Goal: Task Accomplishment & Management: Use online tool/utility

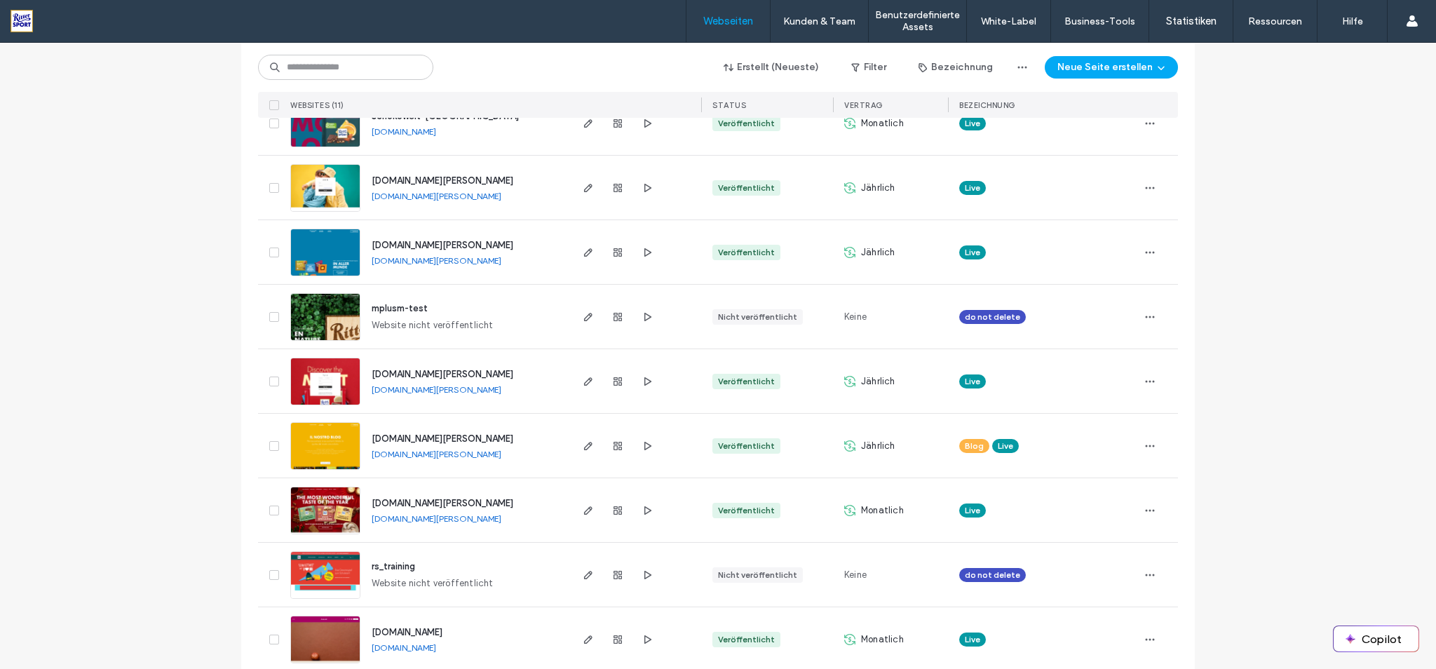
click at [448, 500] on span "[DOMAIN_NAME][PERSON_NAME]" at bounding box center [443, 503] width 142 height 11
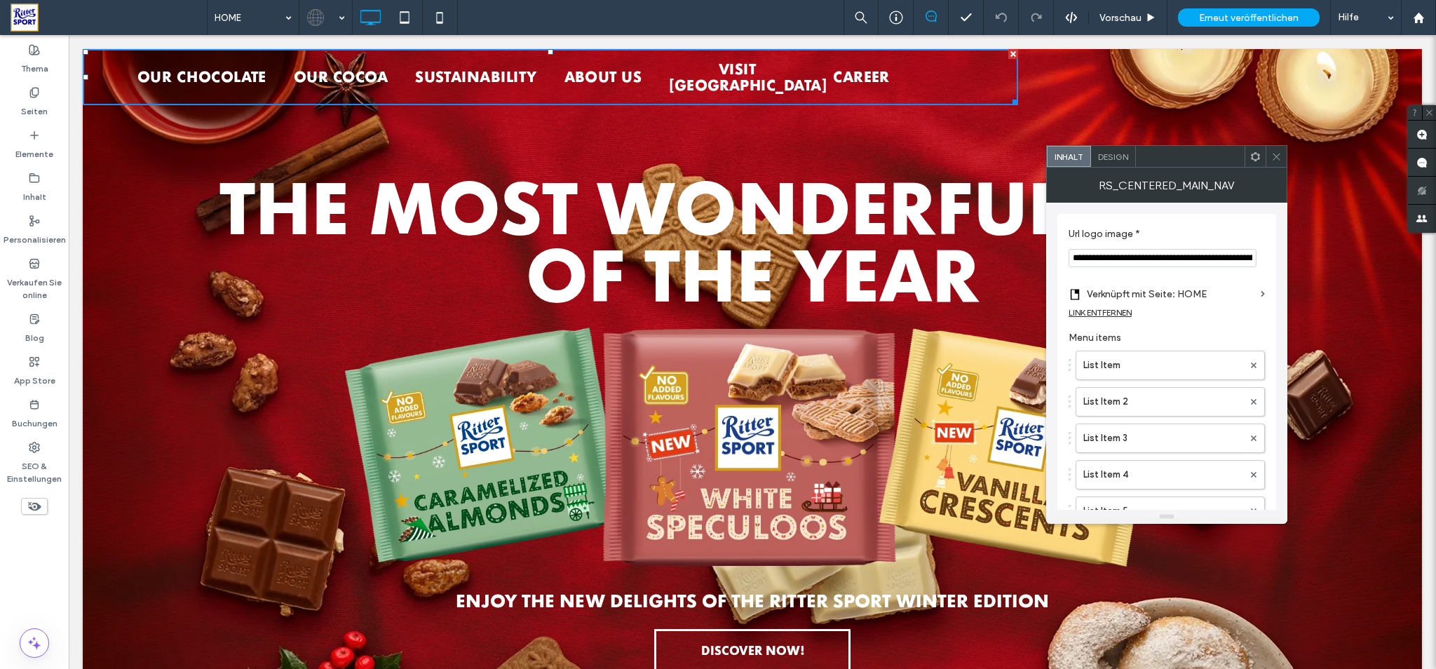
click at [1123, 162] on span "Design" at bounding box center [1113, 156] width 30 height 11
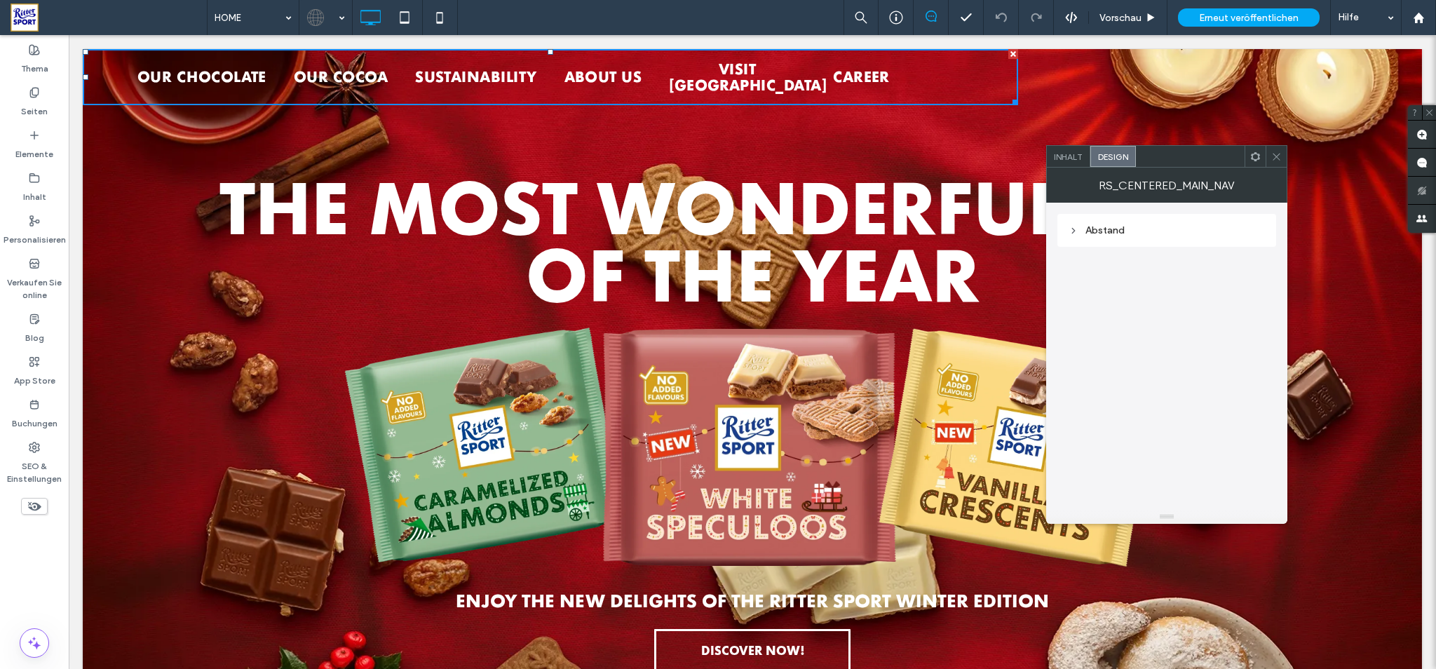
click at [1148, 234] on div "Abstand" at bounding box center [1166, 230] width 196 height 12
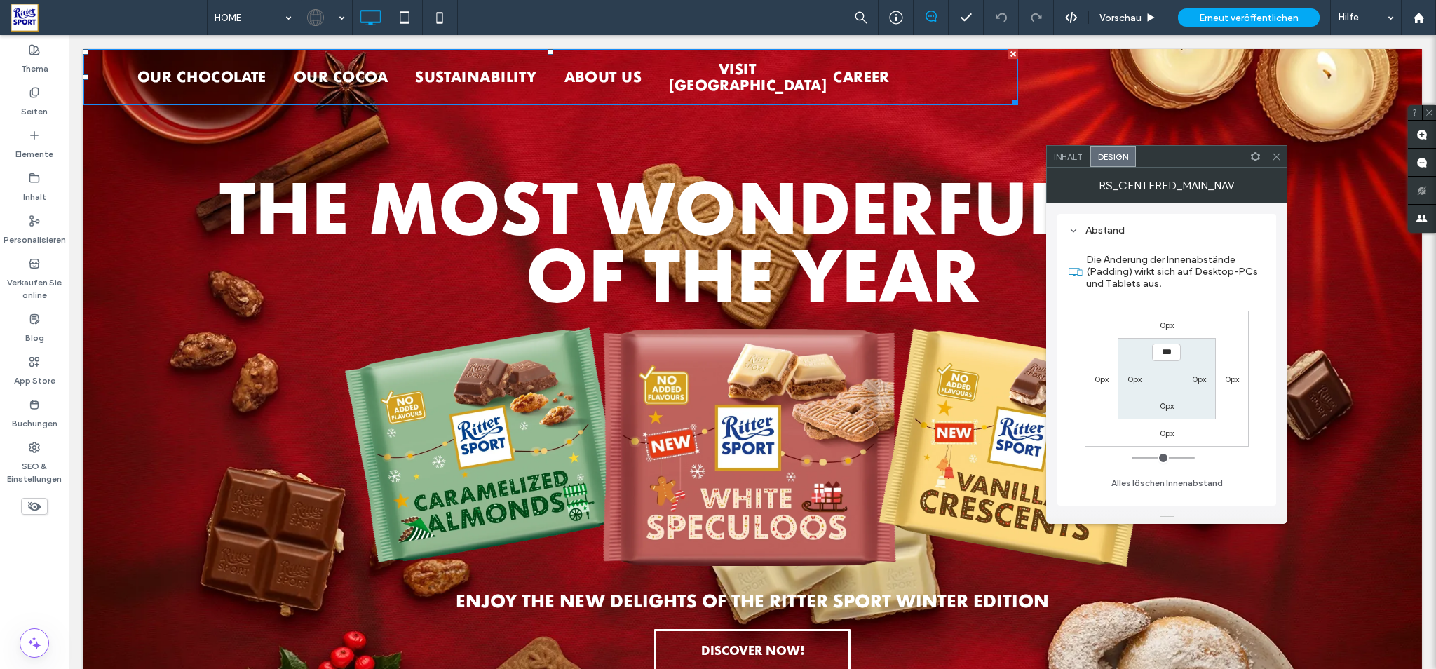
click at [1253, 163] on span at bounding box center [1255, 156] width 11 height 21
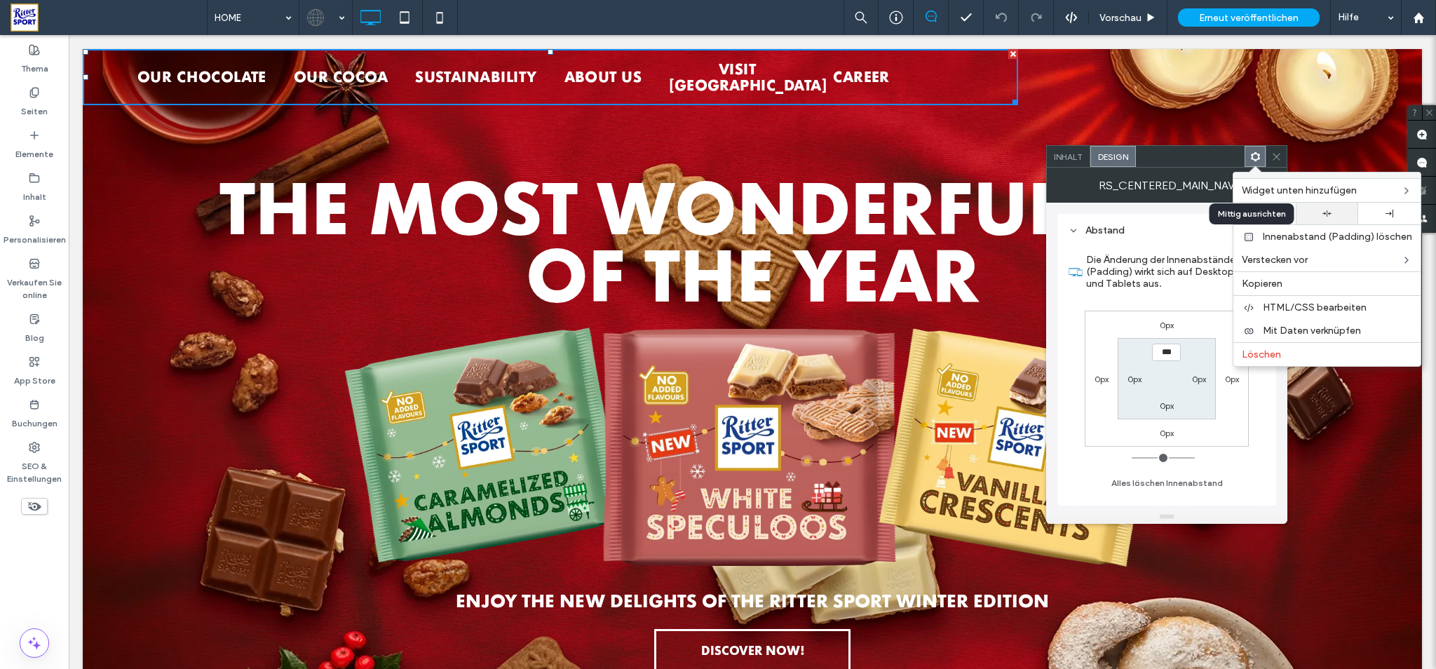
click at [1325, 212] on icon at bounding box center [1326, 213] width 9 height 9
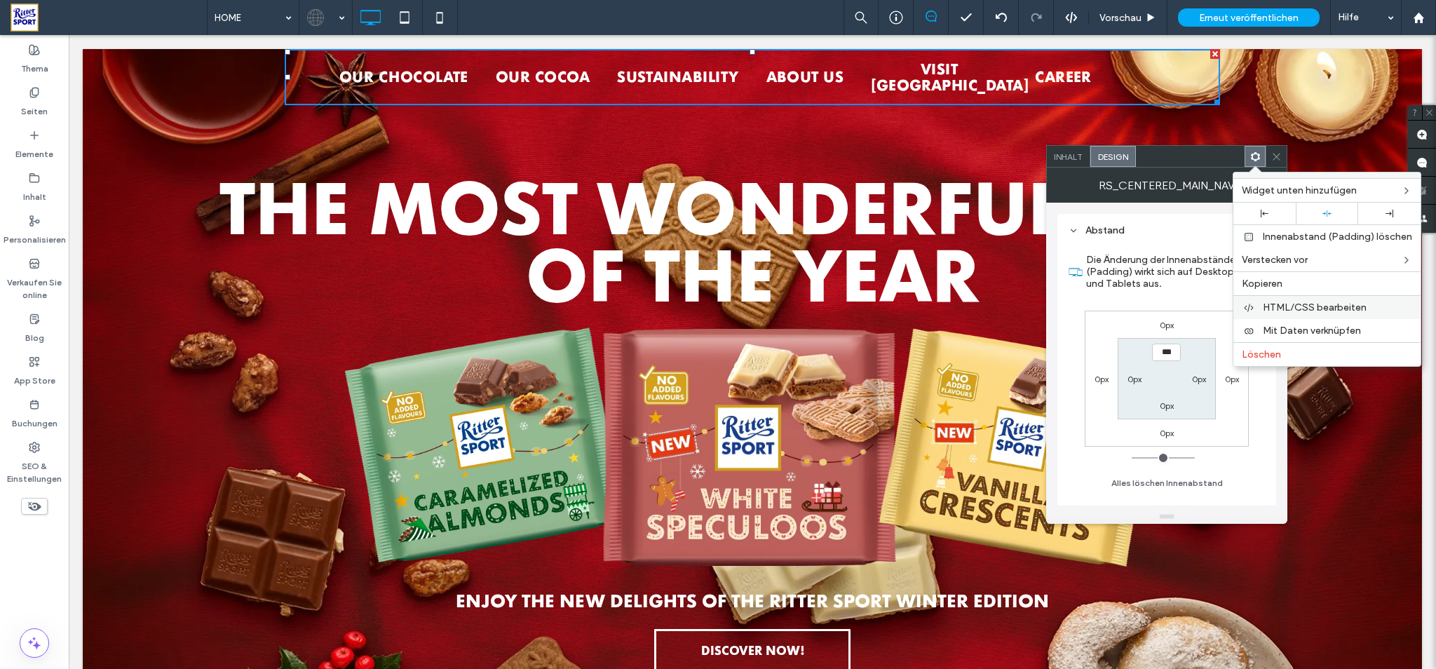
click at [1302, 305] on span "HTML/CSS bearbeiten" at bounding box center [1314, 307] width 104 height 12
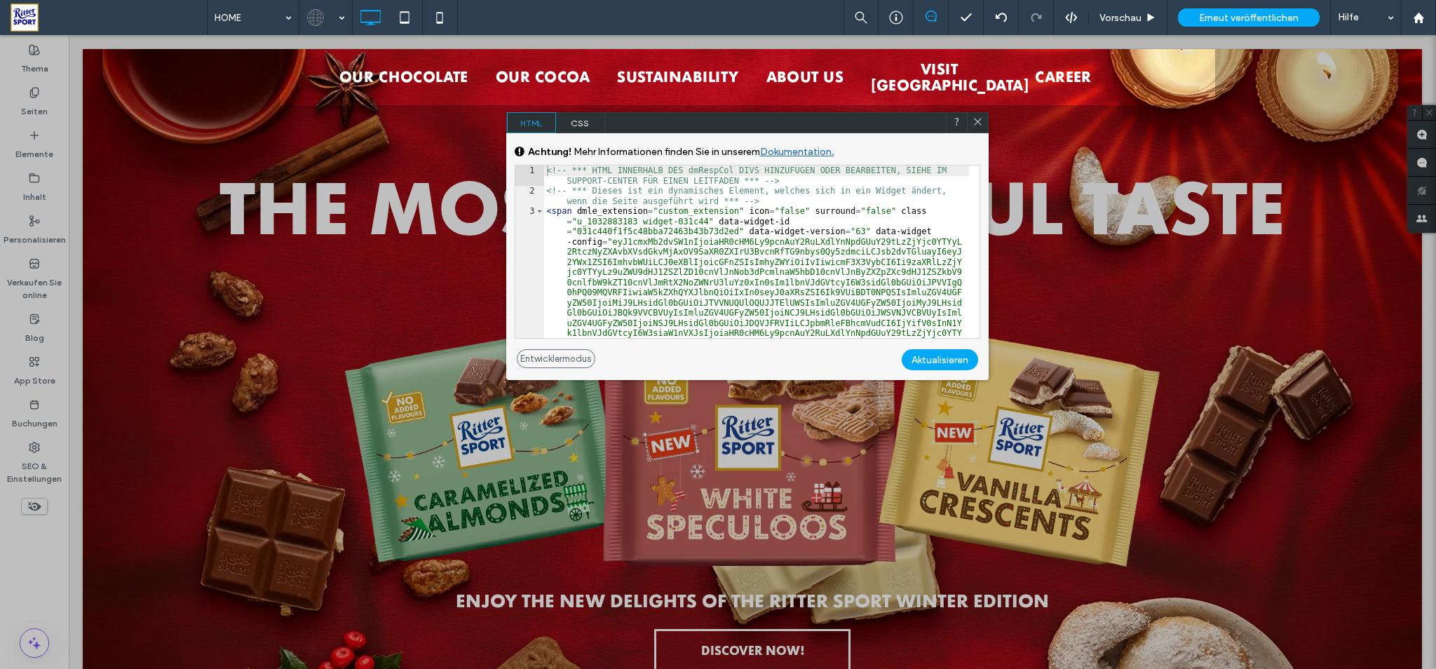
click at [979, 125] on icon at bounding box center [977, 121] width 11 height 11
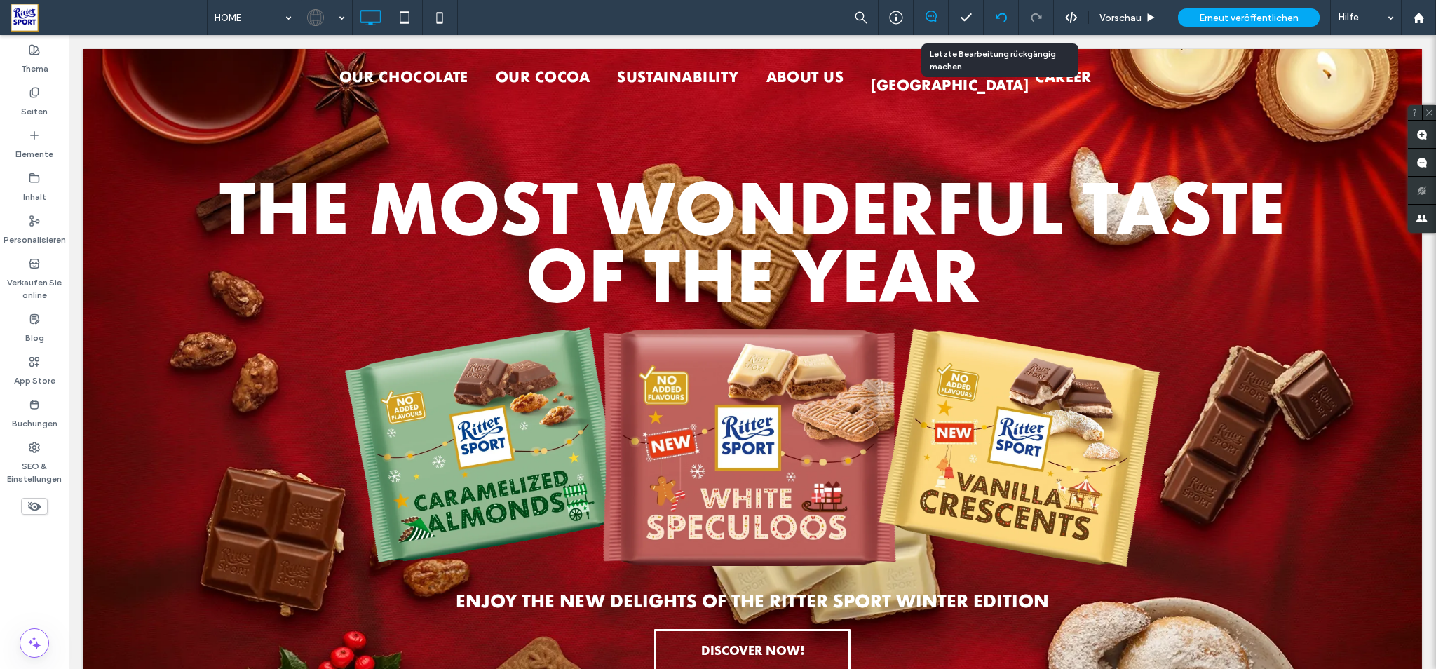
click at [1002, 20] on icon at bounding box center [1000, 17] width 11 height 11
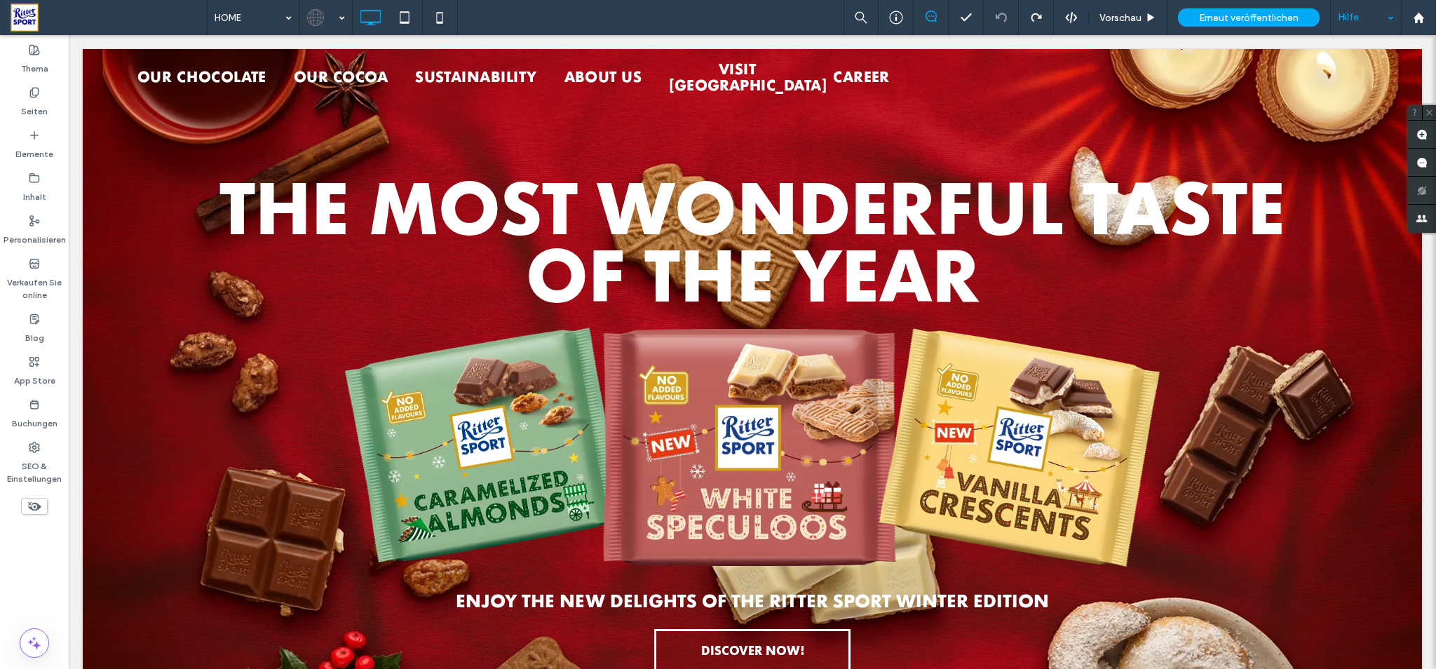
click at [1394, 11] on div at bounding box center [1365, 17] width 70 height 35
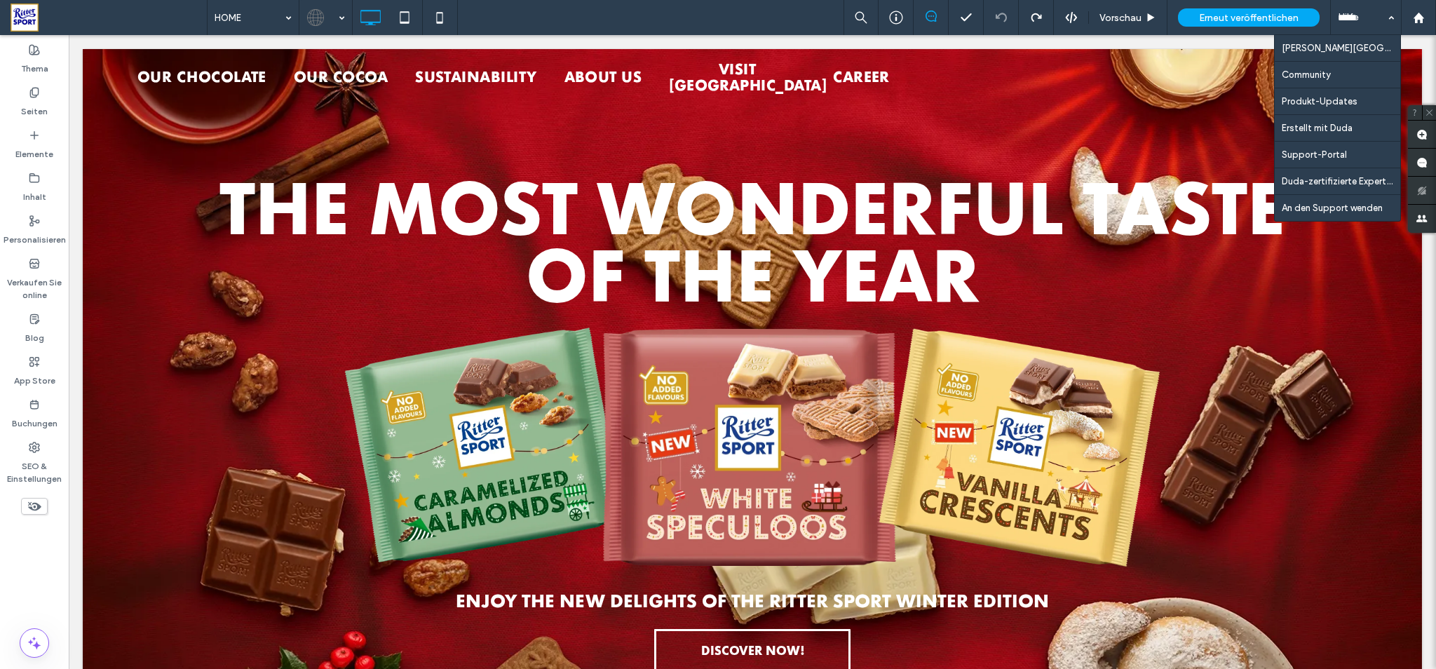
click at [747, 27] on div "HOME Vorschau Erneut veröffentlichen Hilfe [PERSON_NAME] University Community P…" at bounding box center [821, 17] width 1229 height 35
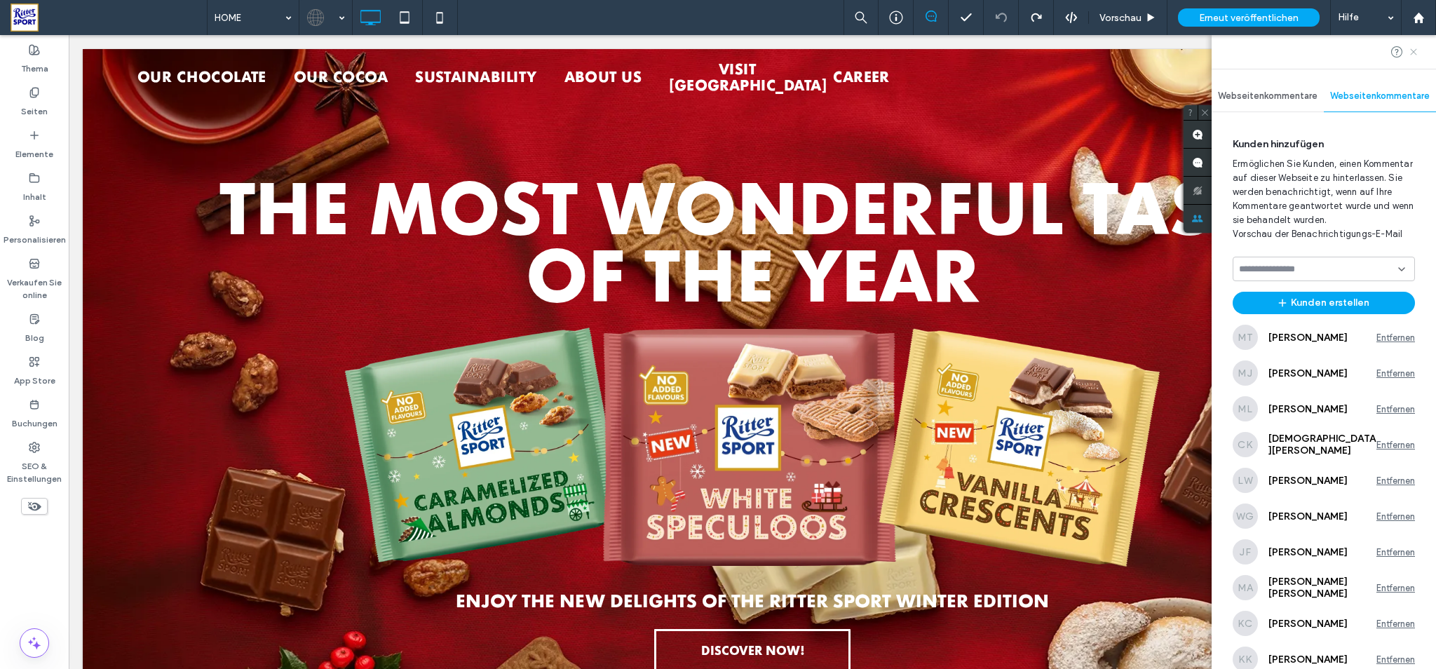
click at [1417, 53] on icon at bounding box center [1413, 51] width 11 height 11
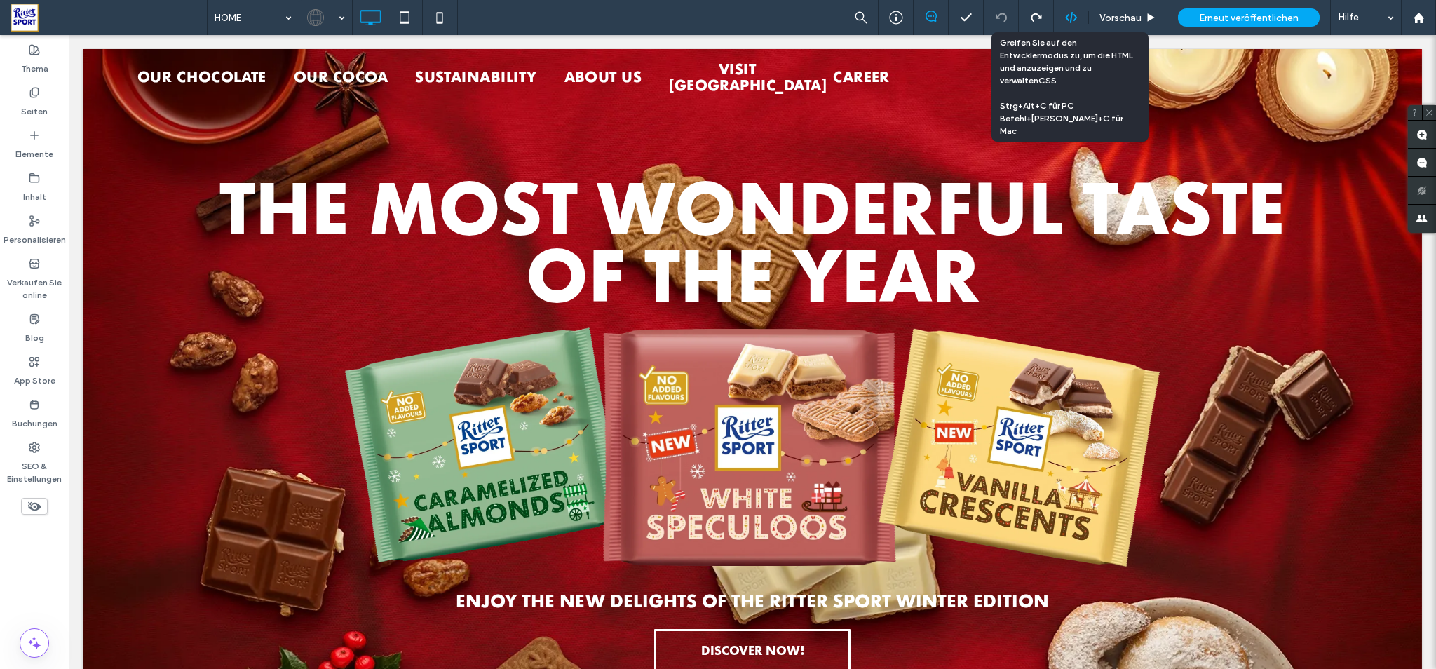
click at [1068, 17] on icon at bounding box center [1071, 17] width 13 height 13
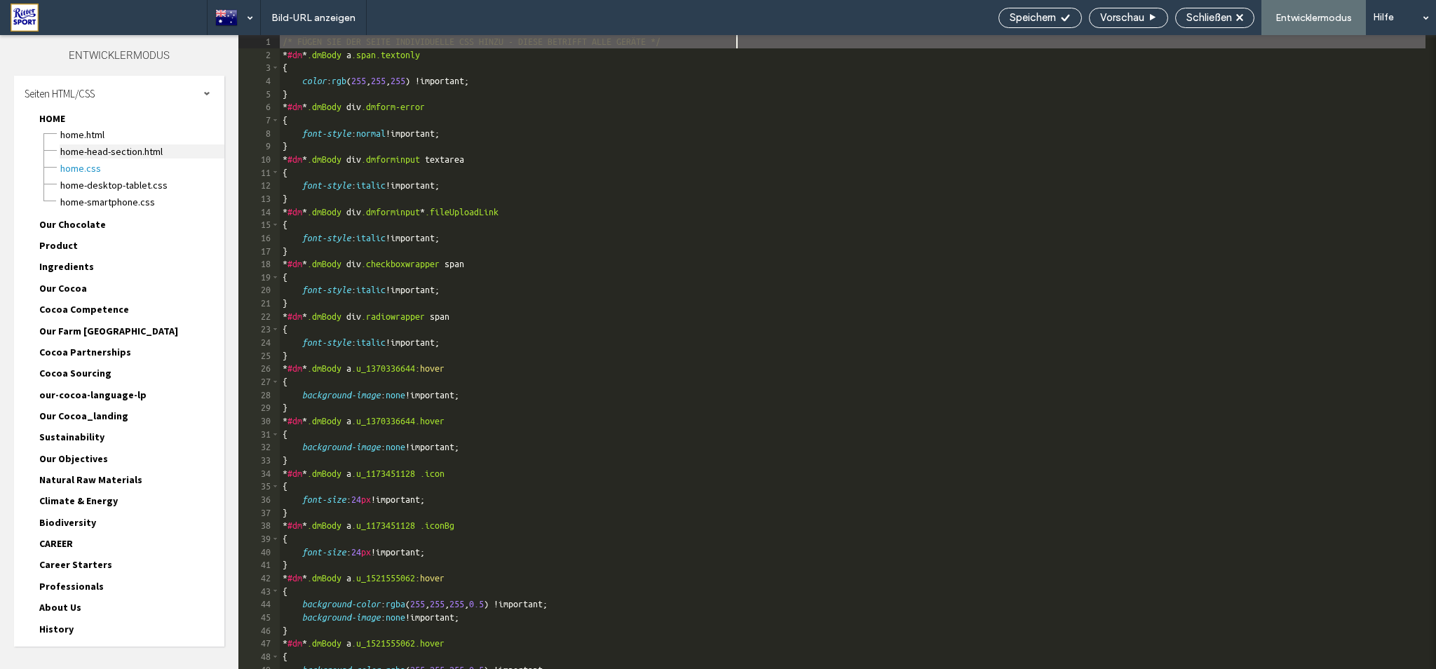
click at [128, 155] on span "HOME-head-section.html" at bounding box center [142, 151] width 165 height 14
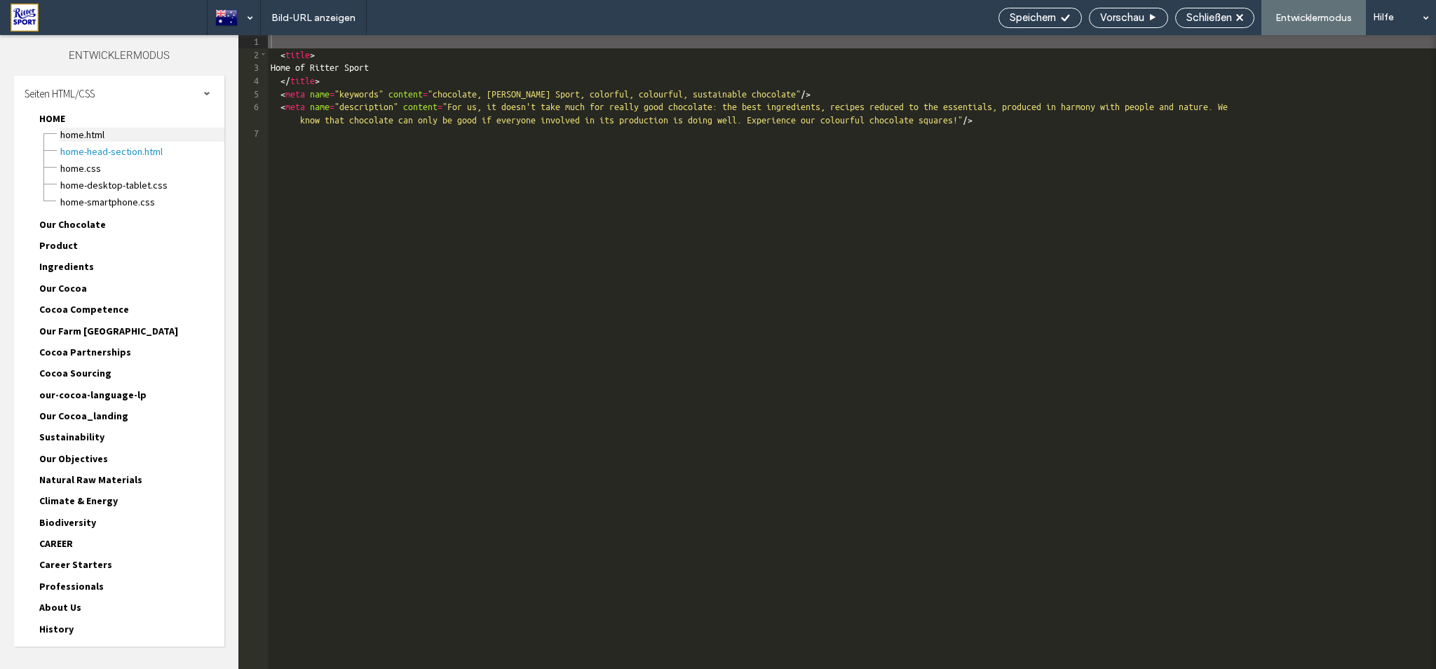
click at [96, 139] on span "HOME.html" at bounding box center [142, 135] width 165 height 14
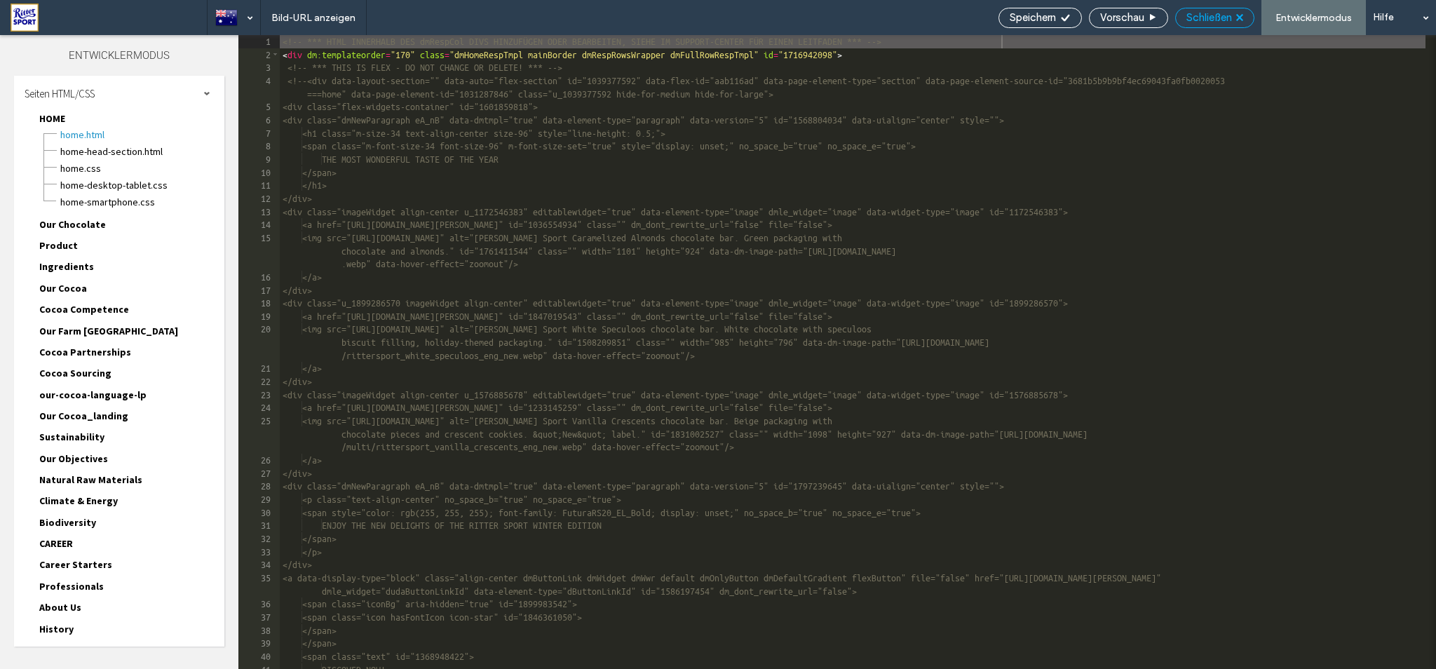
click at [1237, 18] on use at bounding box center [1239, 17] width 7 height 7
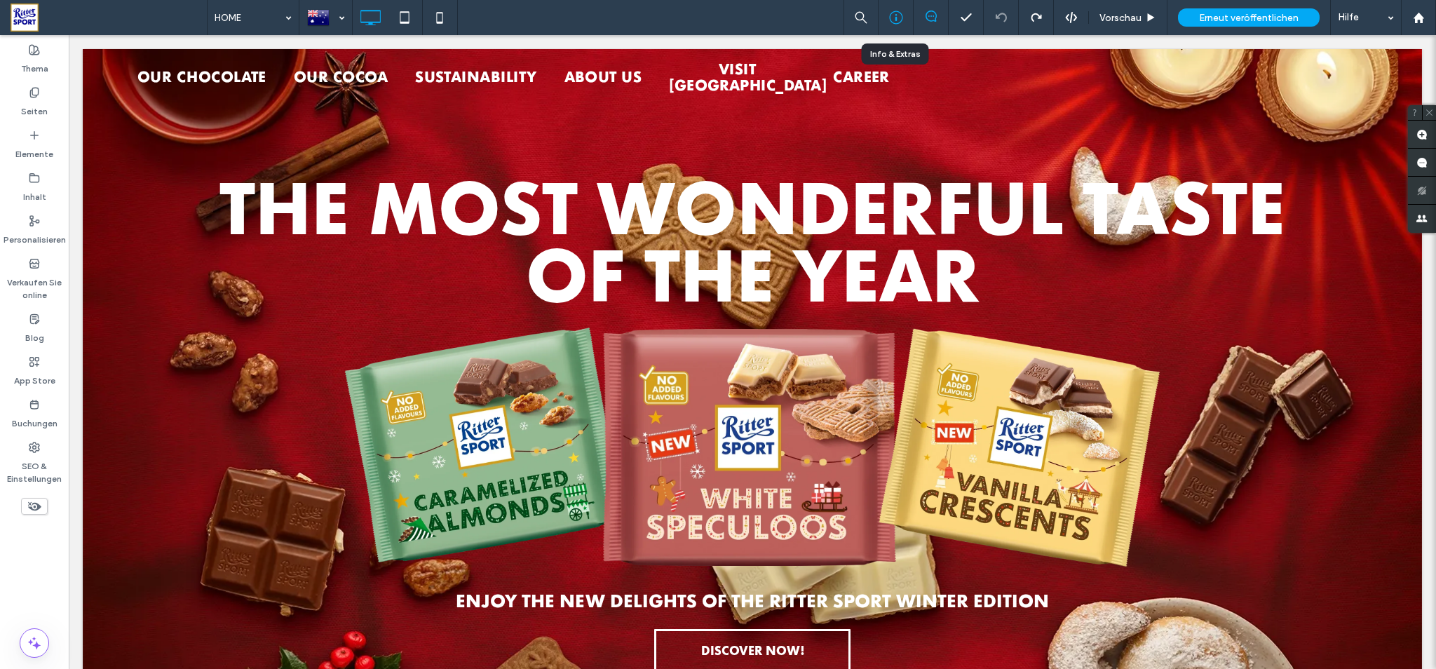
click at [899, 16] on icon at bounding box center [896, 18] width 14 height 14
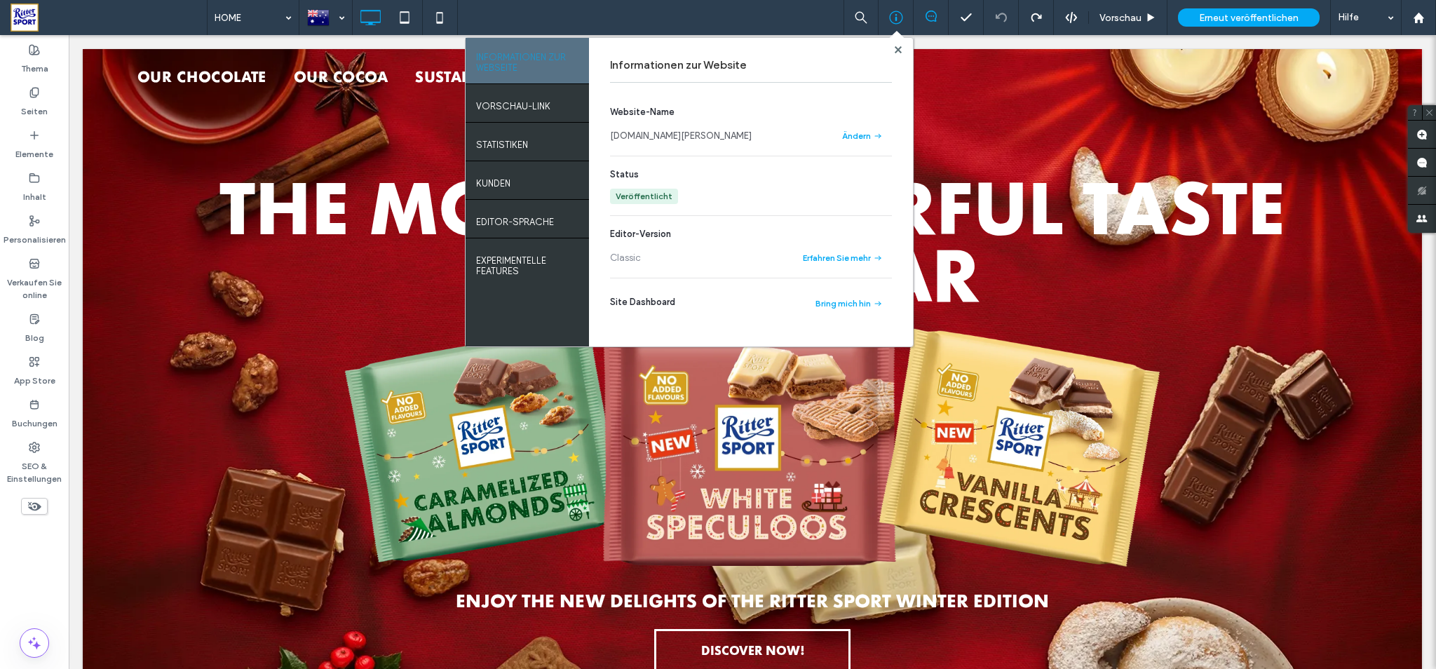
click at [789, 14] on div "HOME INFORMATIONEN ZUR WEBSEITE VORSCHAU-LINK STATISTIKEN Kunden EDITOR-SPRACHE…" at bounding box center [821, 17] width 1229 height 35
click at [897, 50] on use at bounding box center [897, 49] width 7 height 7
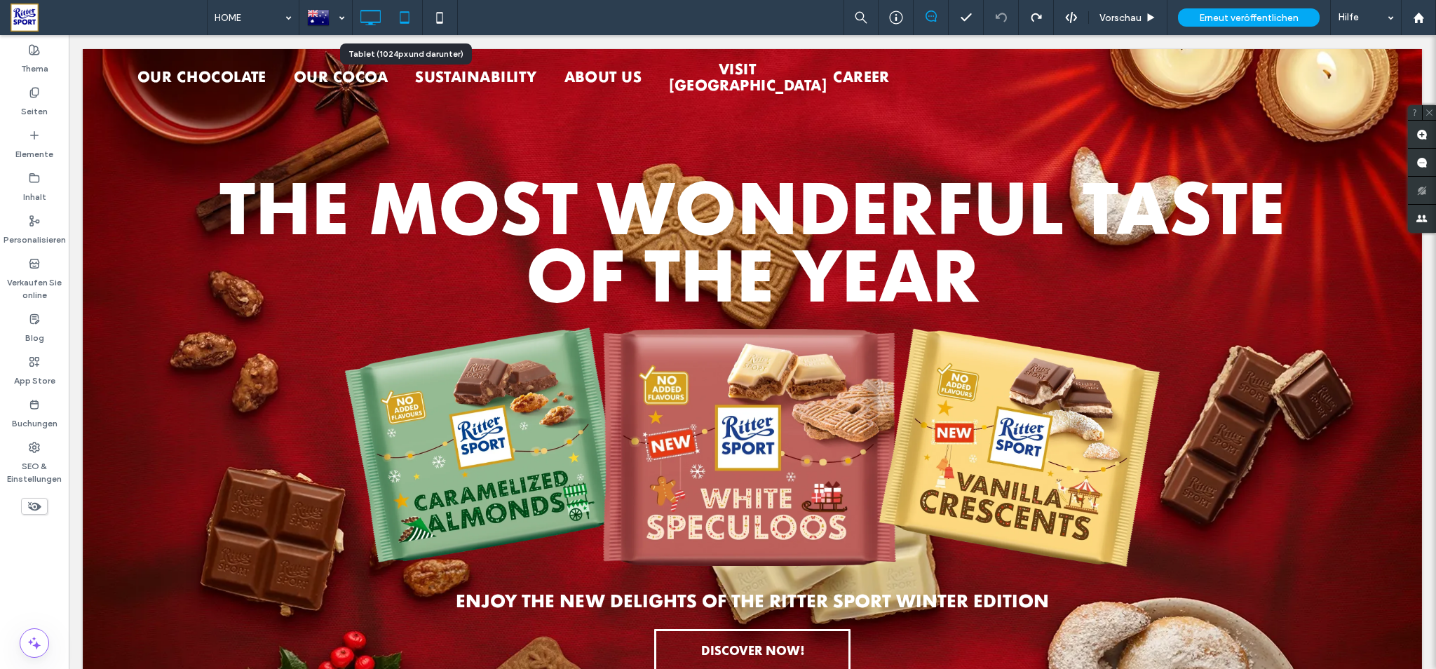
click at [411, 16] on icon at bounding box center [404, 18] width 28 height 28
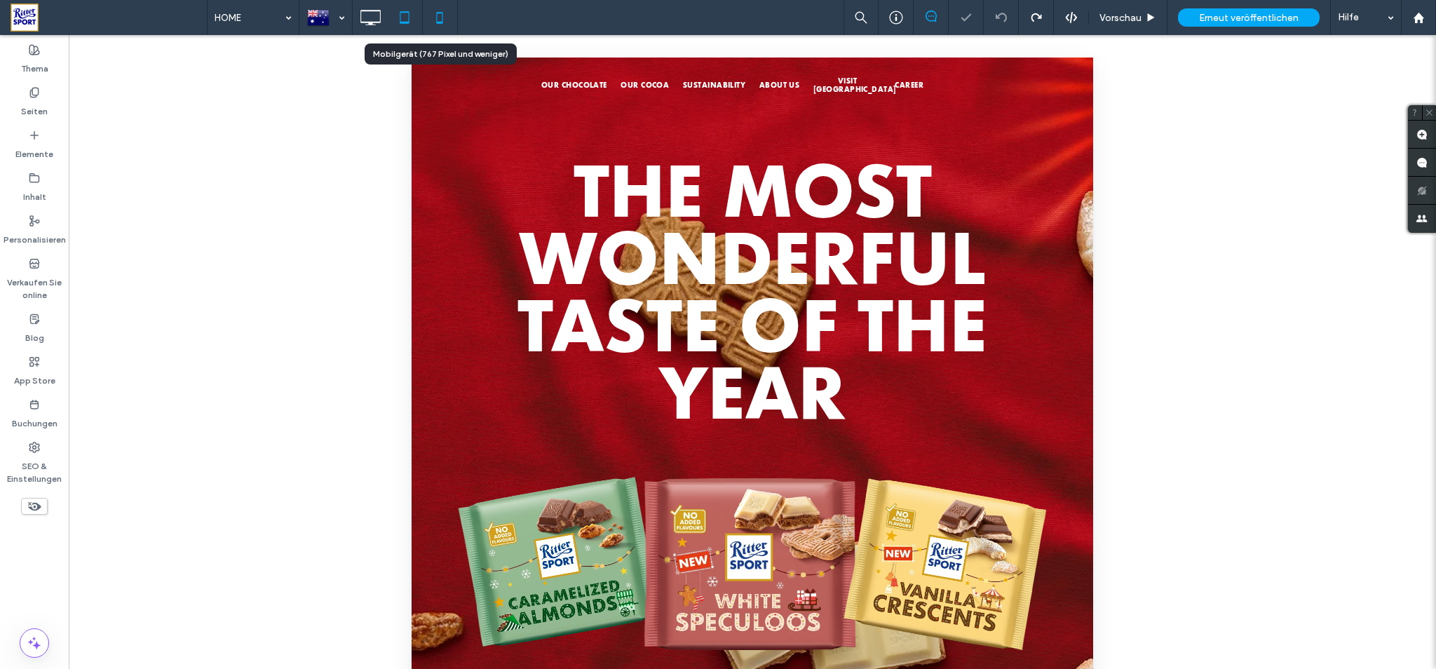
click at [440, 14] on icon at bounding box center [439, 18] width 28 height 28
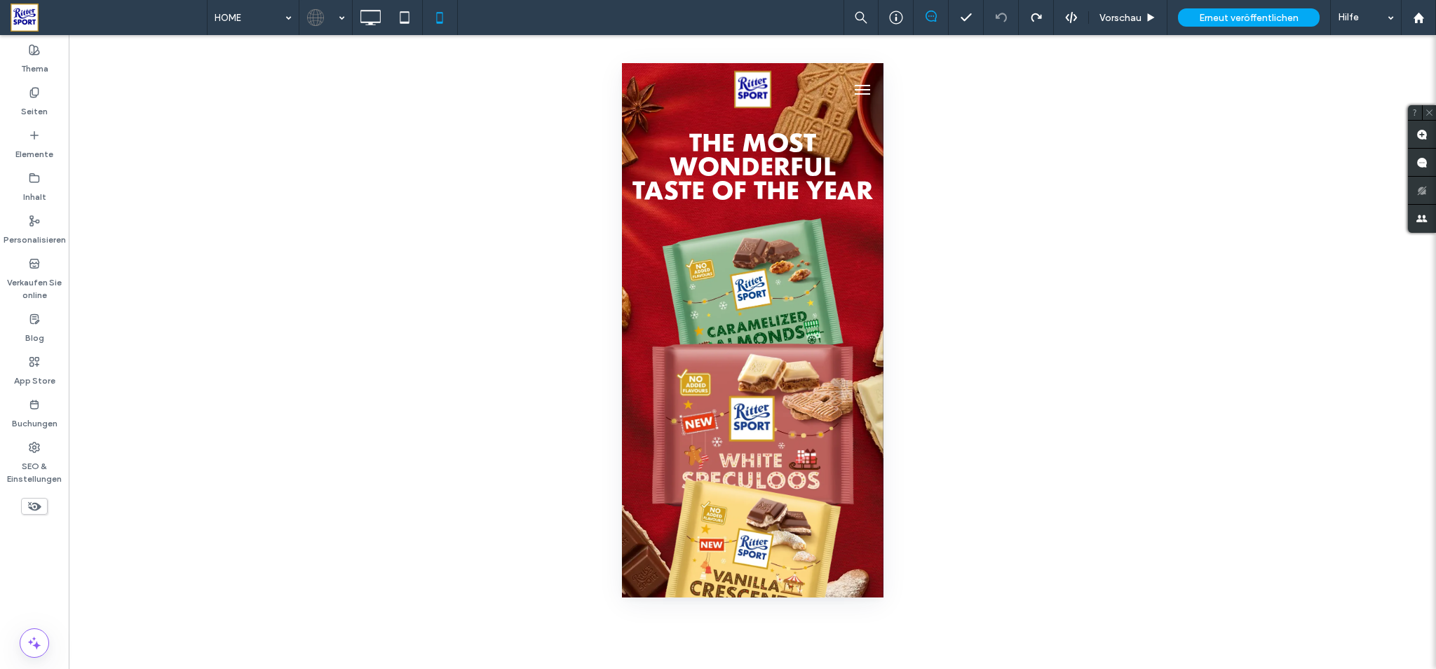
click at [856, 90] on button "menu" at bounding box center [861, 90] width 28 height 28
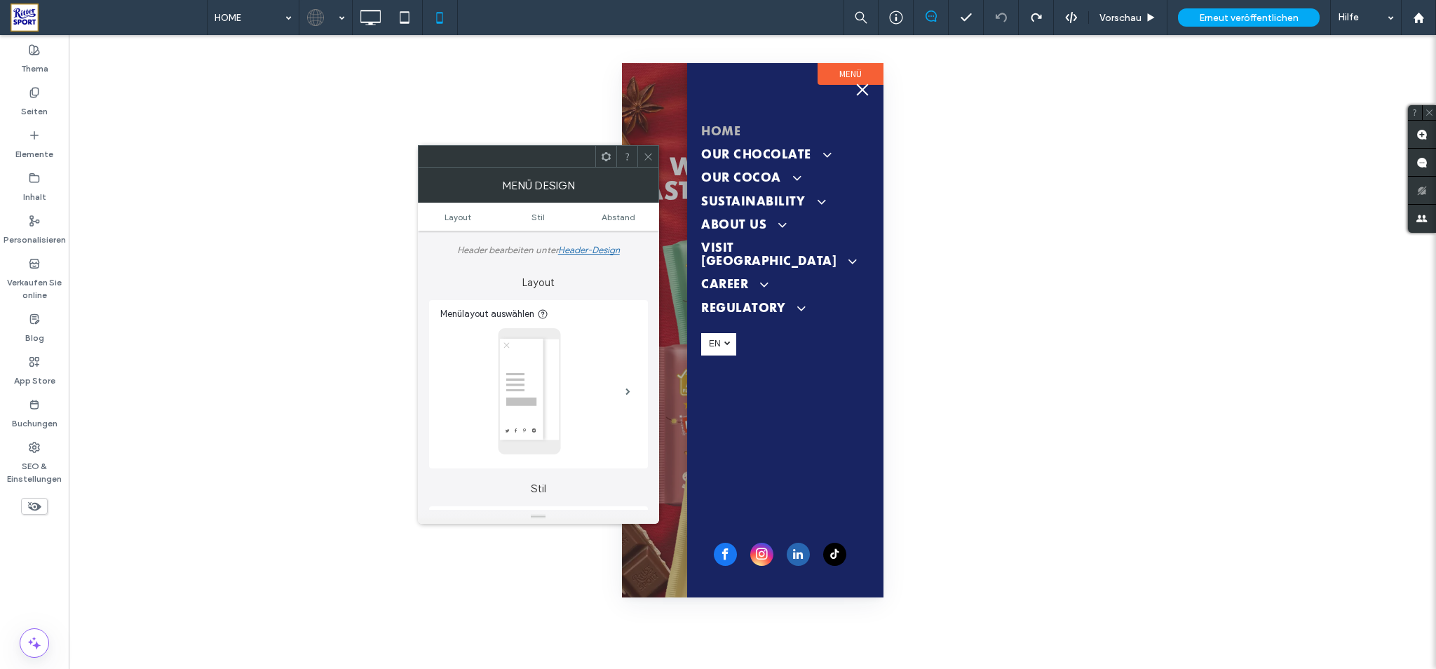
click at [646, 156] on icon at bounding box center [648, 156] width 11 height 11
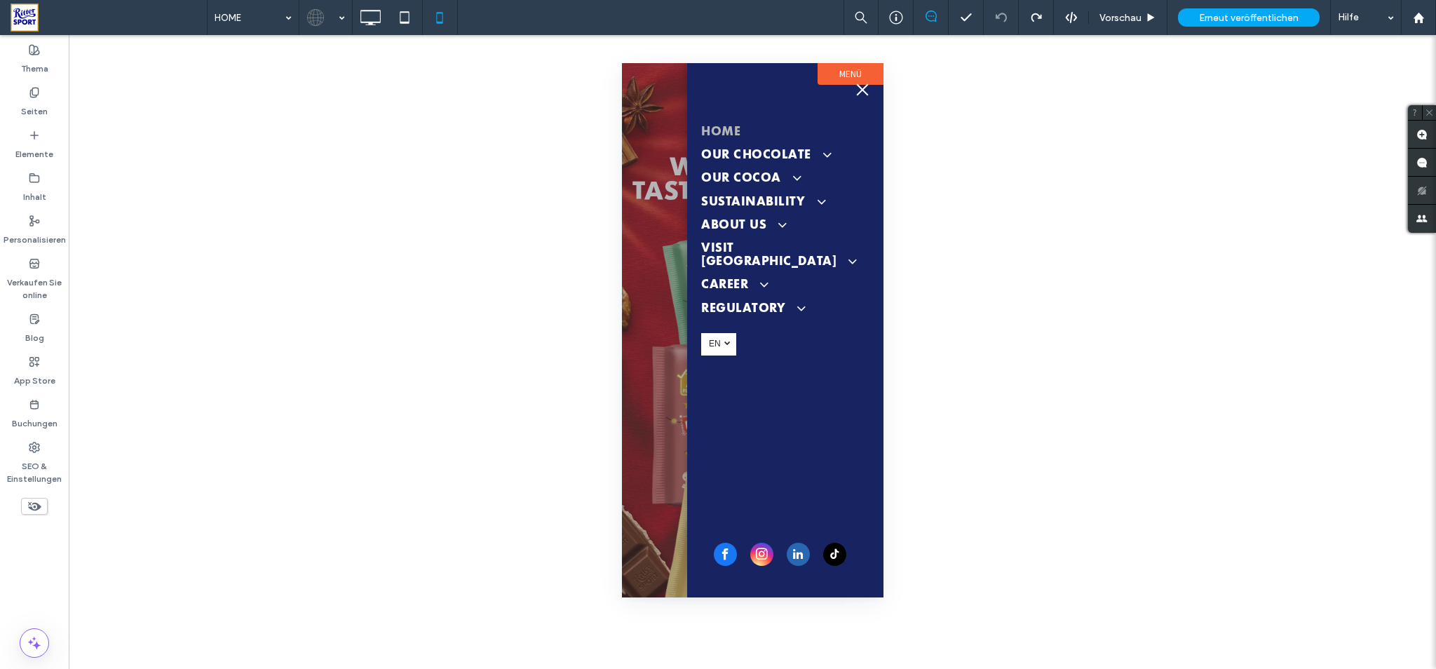
click at [860, 90] on span "menu" at bounding box center [861, 89] width 15 height 1
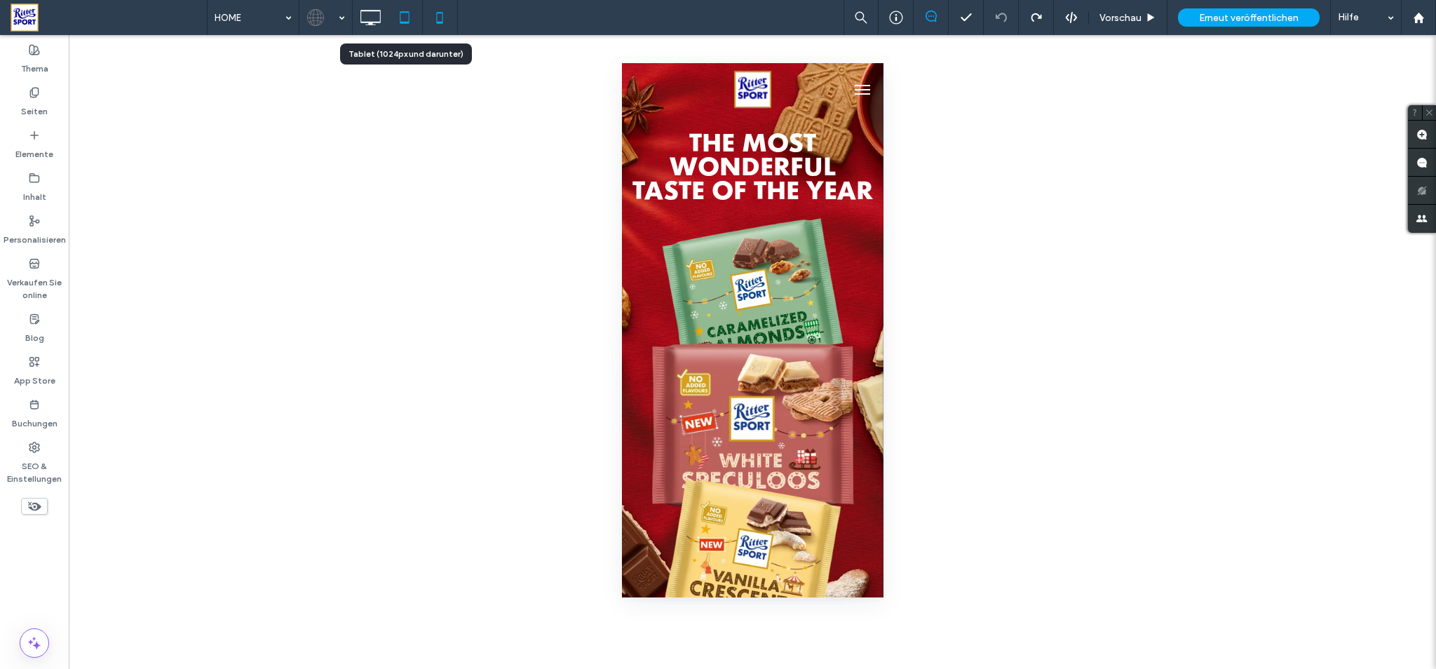
click at [411, 15] on icon at bounding box center [404, 18] width 28 height 28
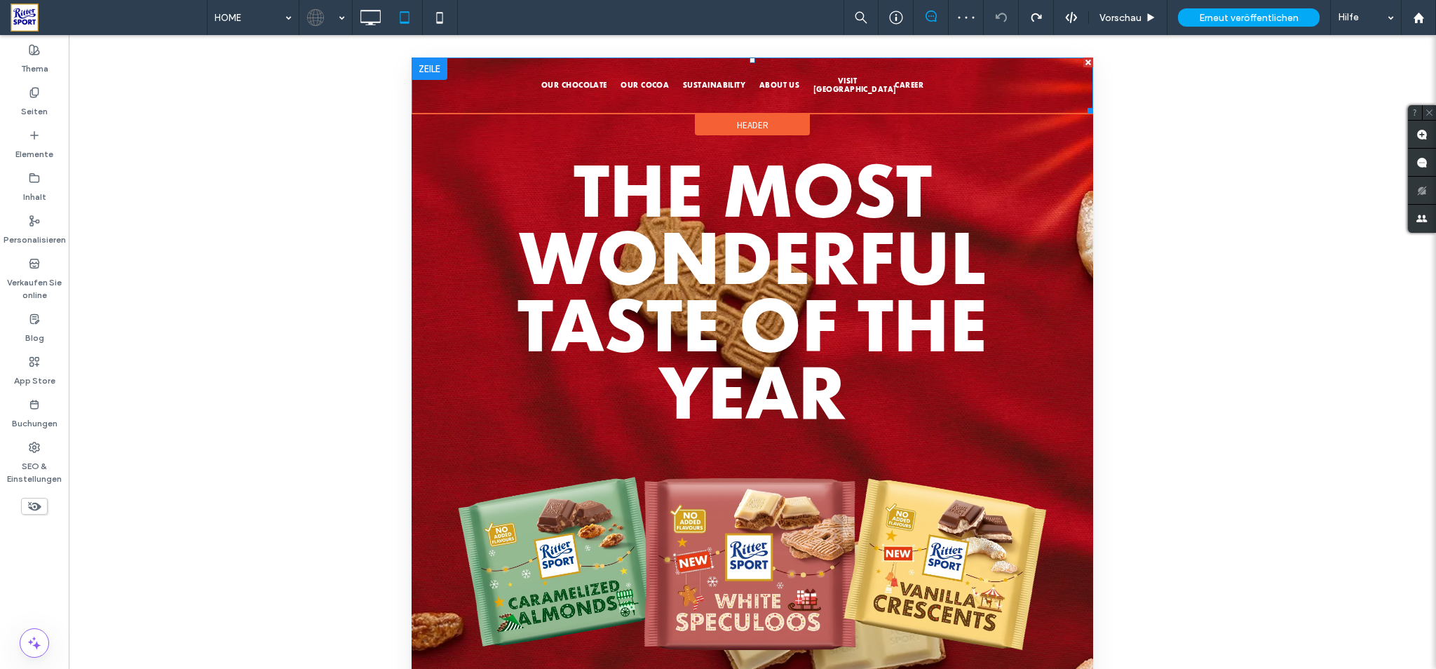
click at [871, 81] on div "OUR CHOCOLATE OUR COCOA SUSTAINABILITY ABOUT US VISIT US CAREER" at bounding box center [751, 85] width 681 height 56
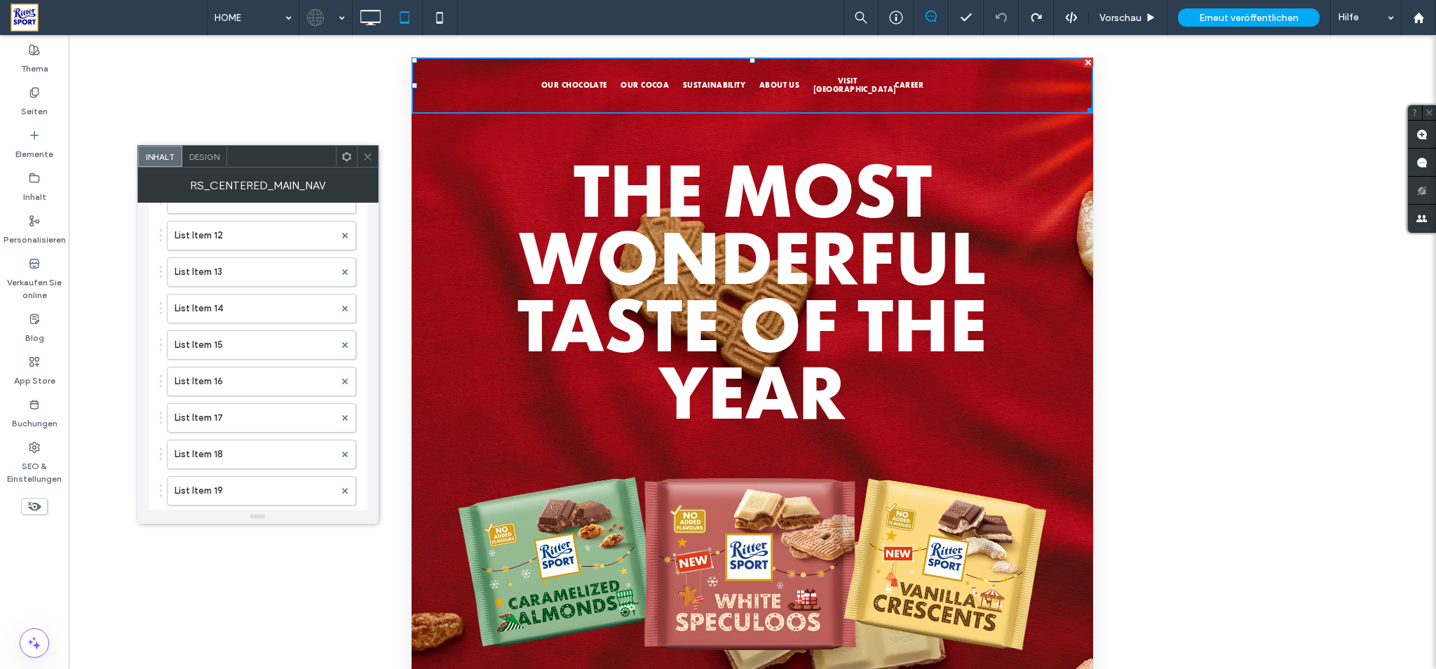
scroll to position [994, 0]
click at [343, 470] on div "toggle" at bounding box center [339, 471] width 10 height 10
click at [346, 367] on div "toggle" at bounding box center [345, 367] width 22 height 11
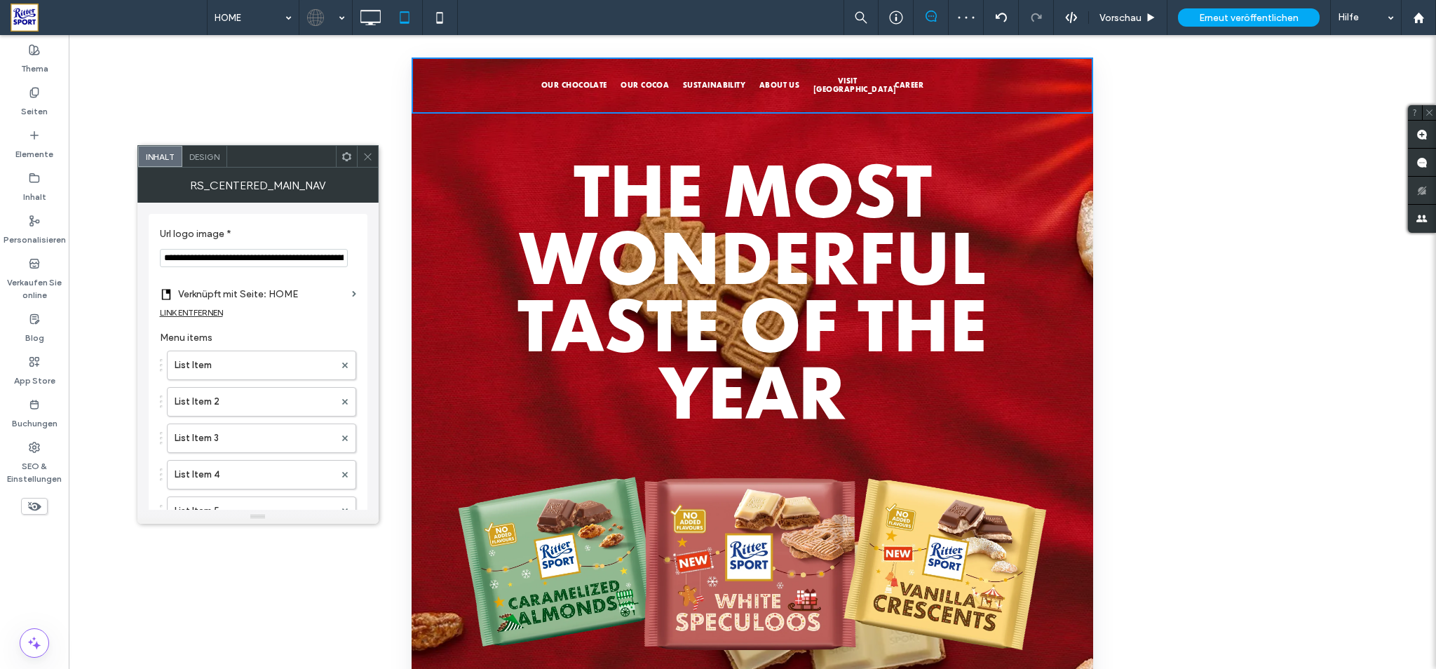
click at [209, 154] on span "Design" at bounding box center [204, 156] width 30 height 11
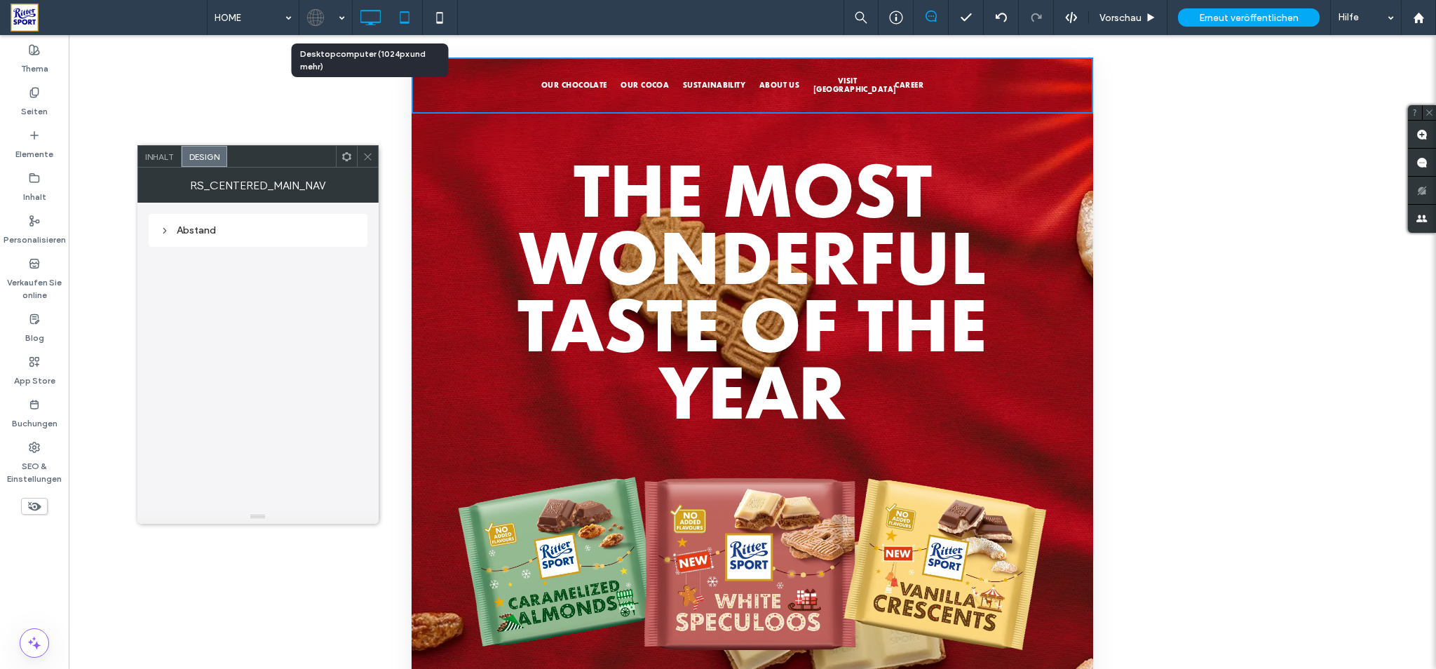
click at [370, 22] on use at bounding box center [370, 17] width 20 height 15
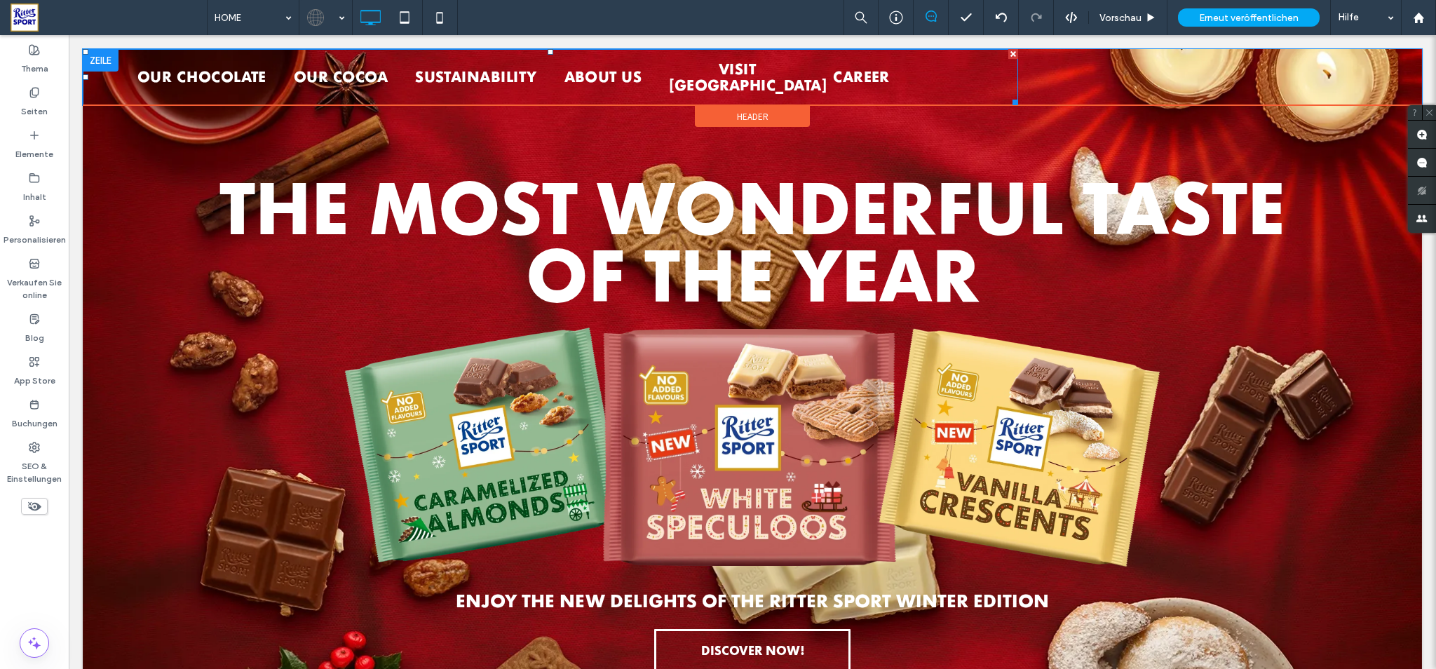
click at [874, 74] on div "ABOUT US VISIT US CAREER" at bounding box center [784, 77] width 468 height 33
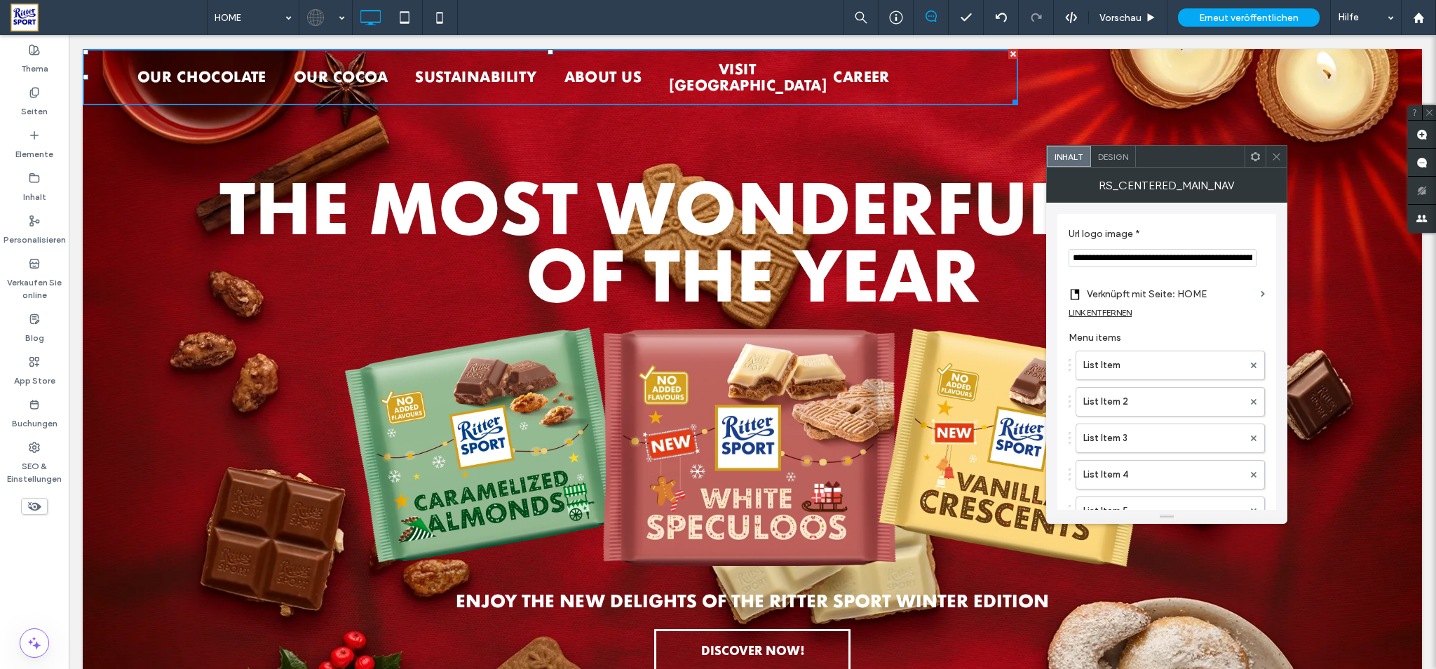
click at [1119, 163] on div "Design" at bounding box center [1113, 156] width 45 height 21
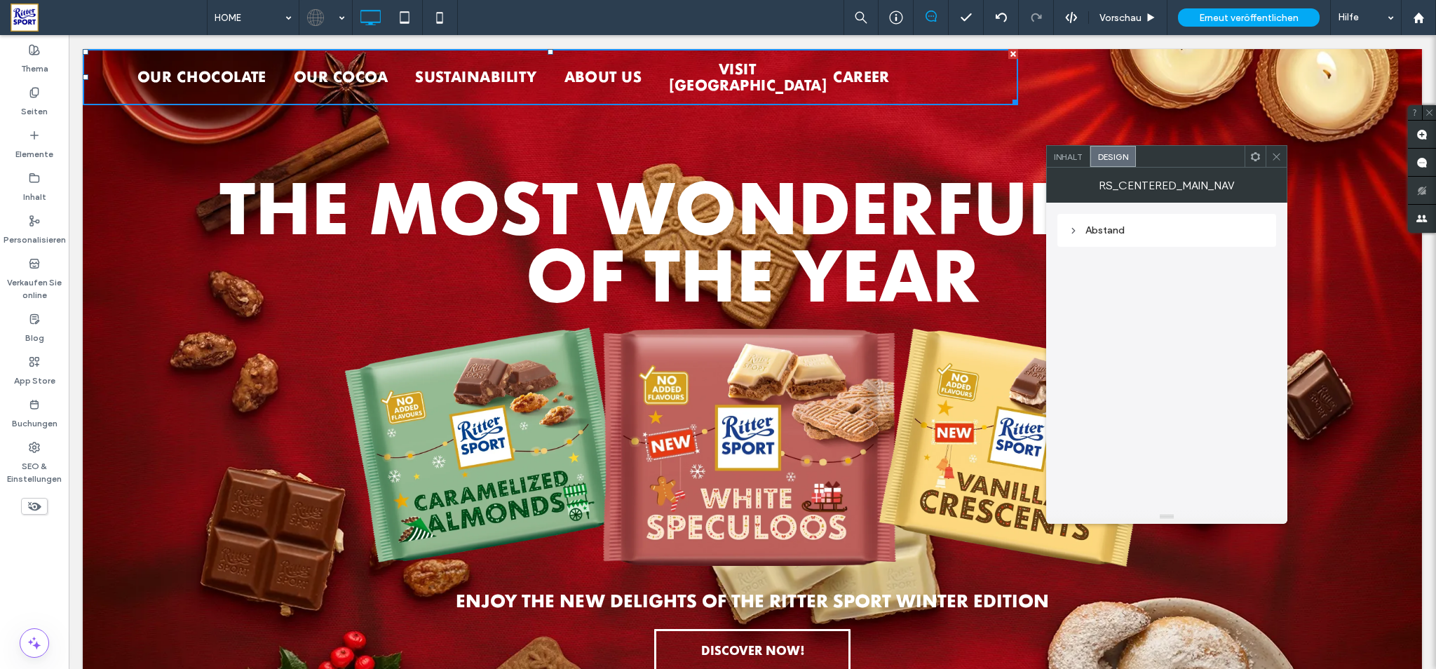
click at [1260, 168] on div "Inhalt Design" at bounding box center [1166, 156] width 241 height 22
click at [1253, 161] on icon at bounding box center [1255, 156] width 11 height 11
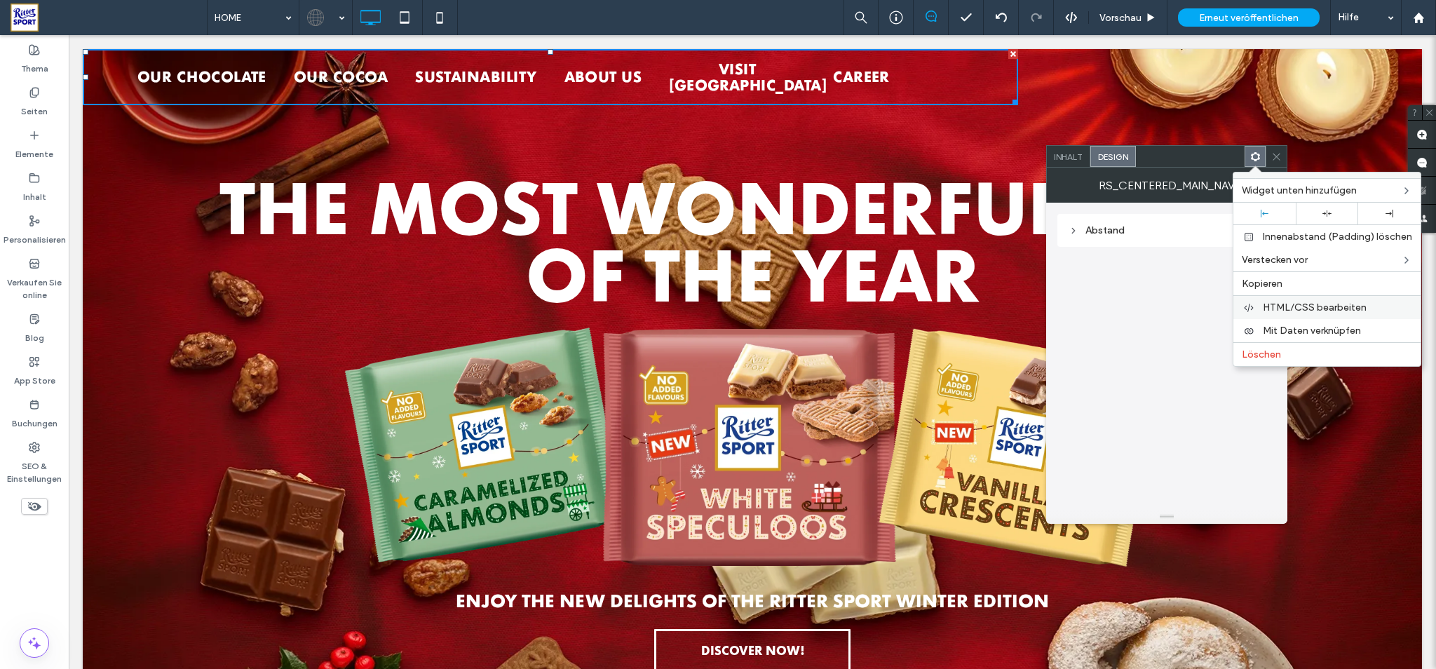
click at [1329, 310] on span "HTML/CSS bearbeiten" at bounding box center [1314, 307] width 104 height 12
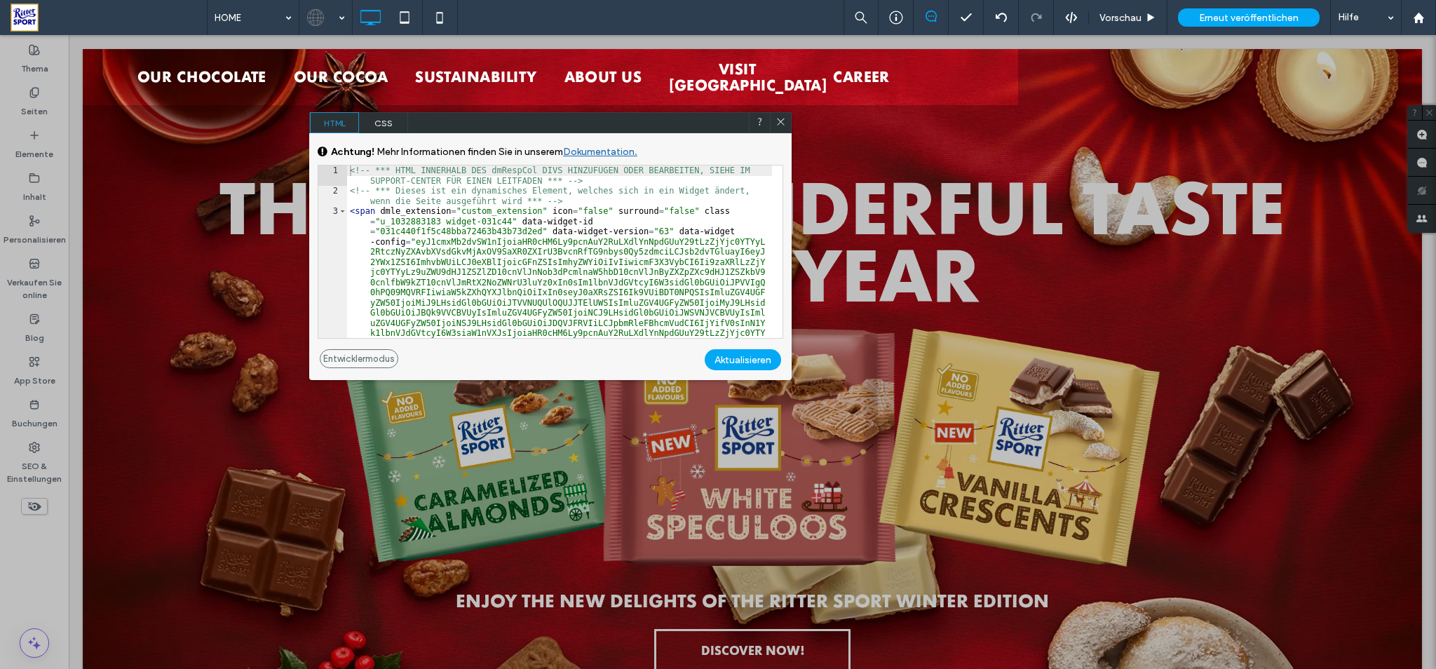
click at [783, 123] on icon at bounding box center [780, 121] width 11 height 11
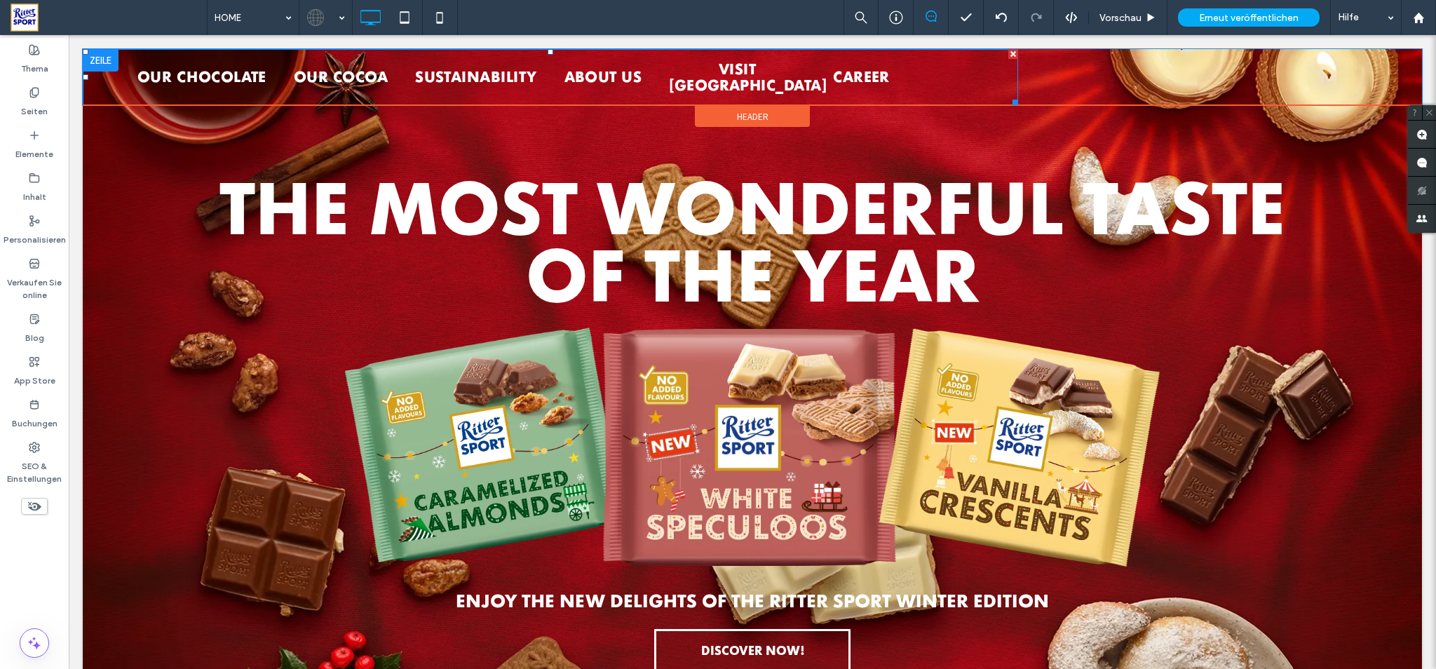
click at [971, 67] on div "OUR CHOCOLATE OUR COCOA SUSTAINABILITY ABOUT US VISIT US CAREER" at bounding box center [550, 77] width 935 height 56
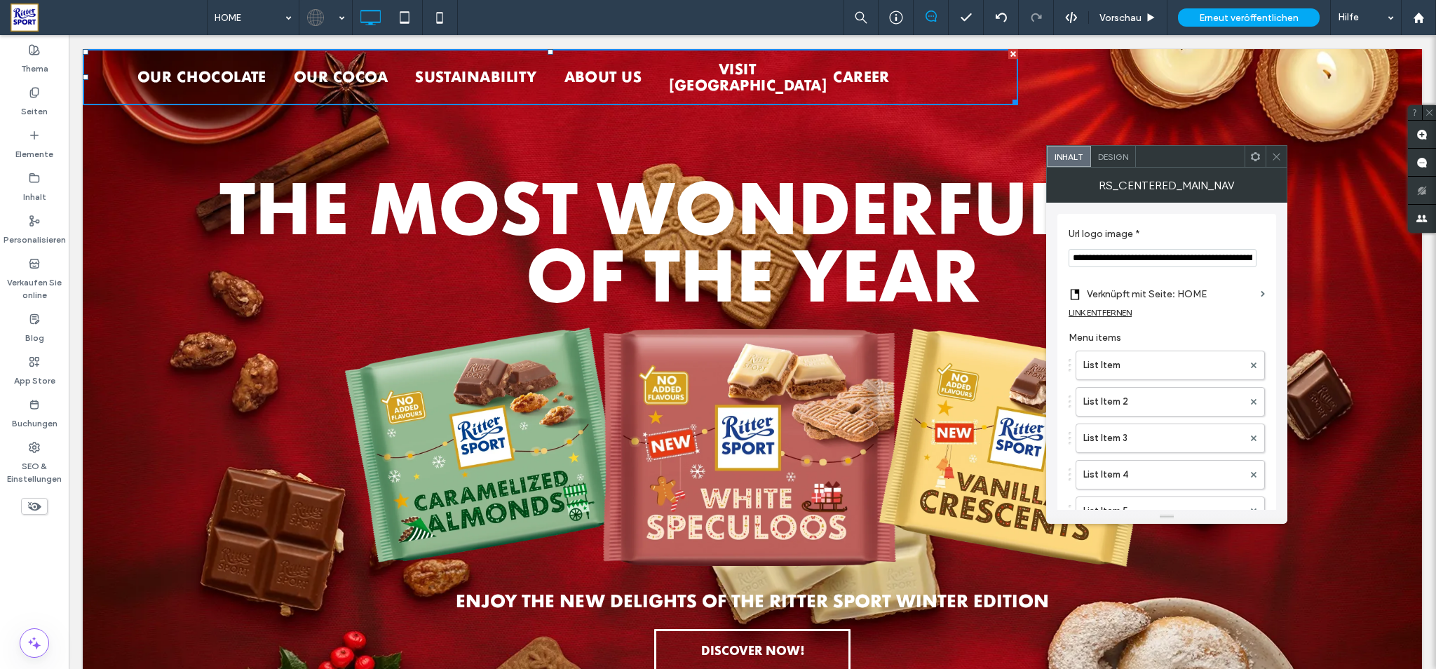
click at [1255, 161] on use at bounding box center [1254, 155] width 9 height 9
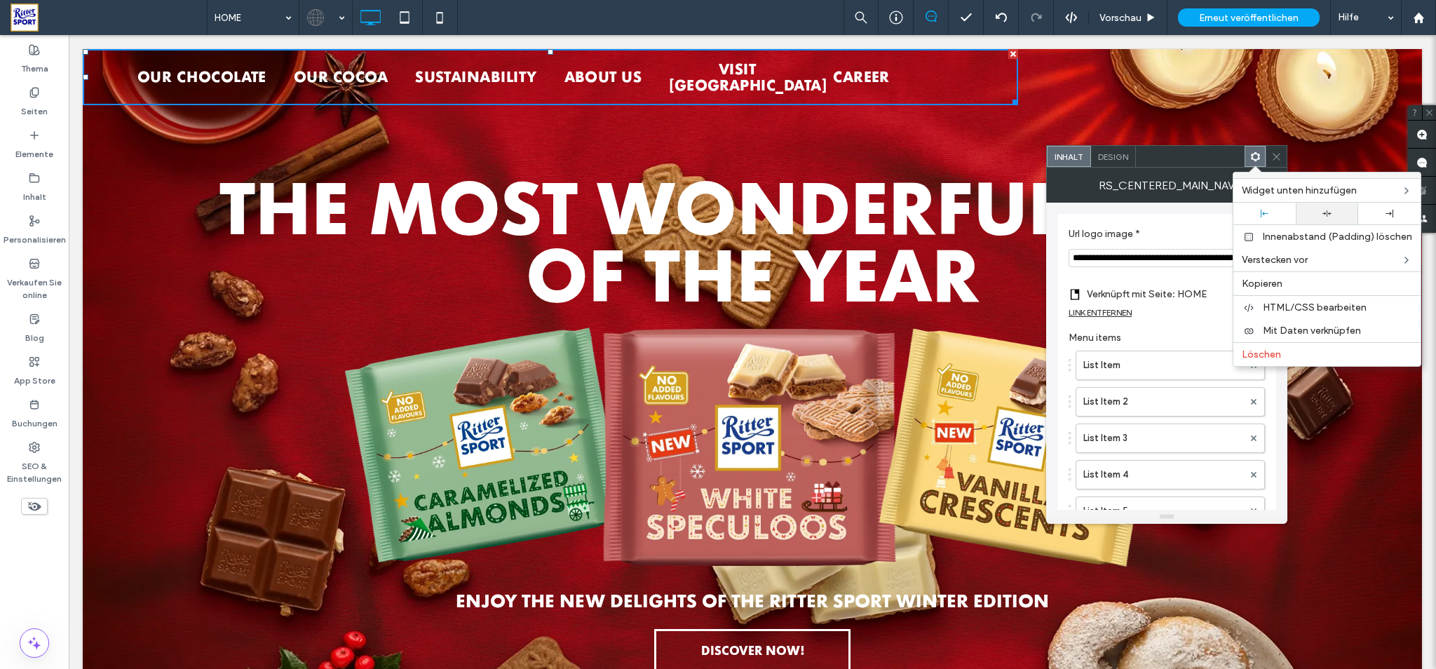
click at [1321, 208] on div at bounding box center [1326, 214] width 62 height 22
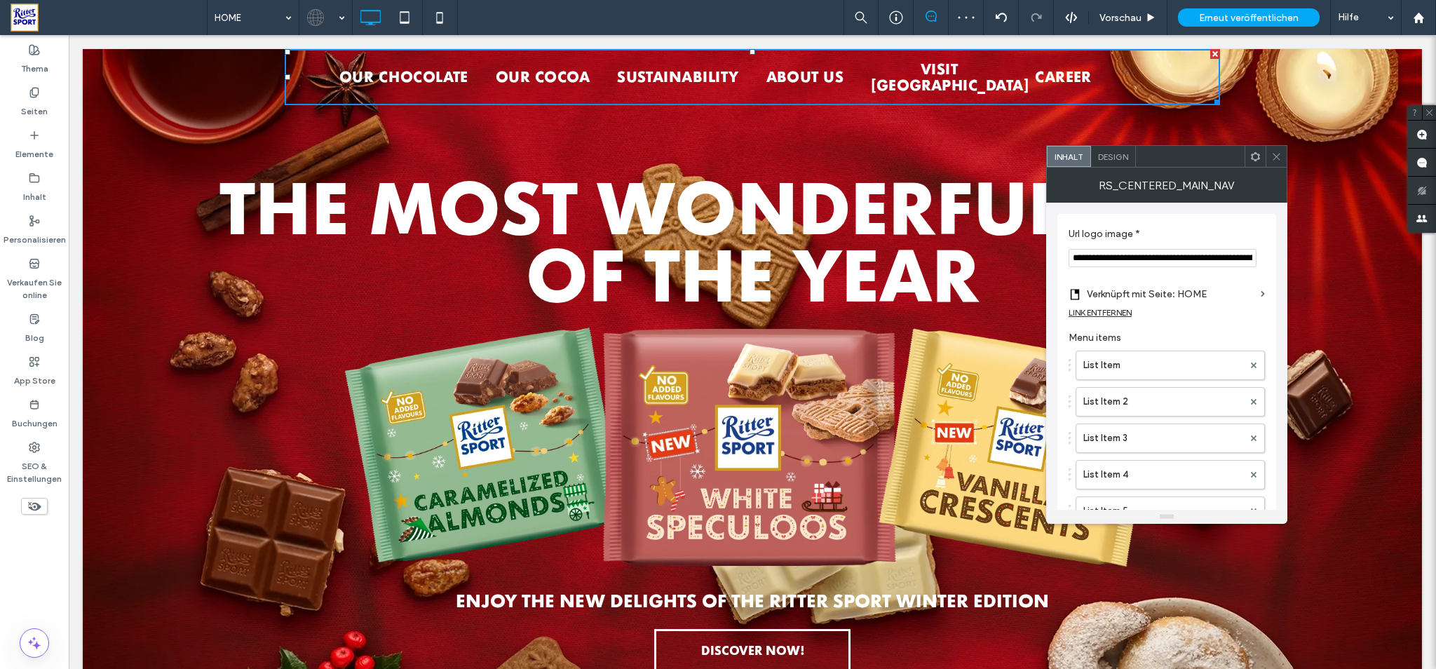
click at [1348, 75] on div "OUR CHOCOLATE OUR COCOA SUSTAINABILITY ABOUT US VISIT US CAREER OUR CHOCOLATE O…" at bounding box center [752, 77] width 1339 height 56
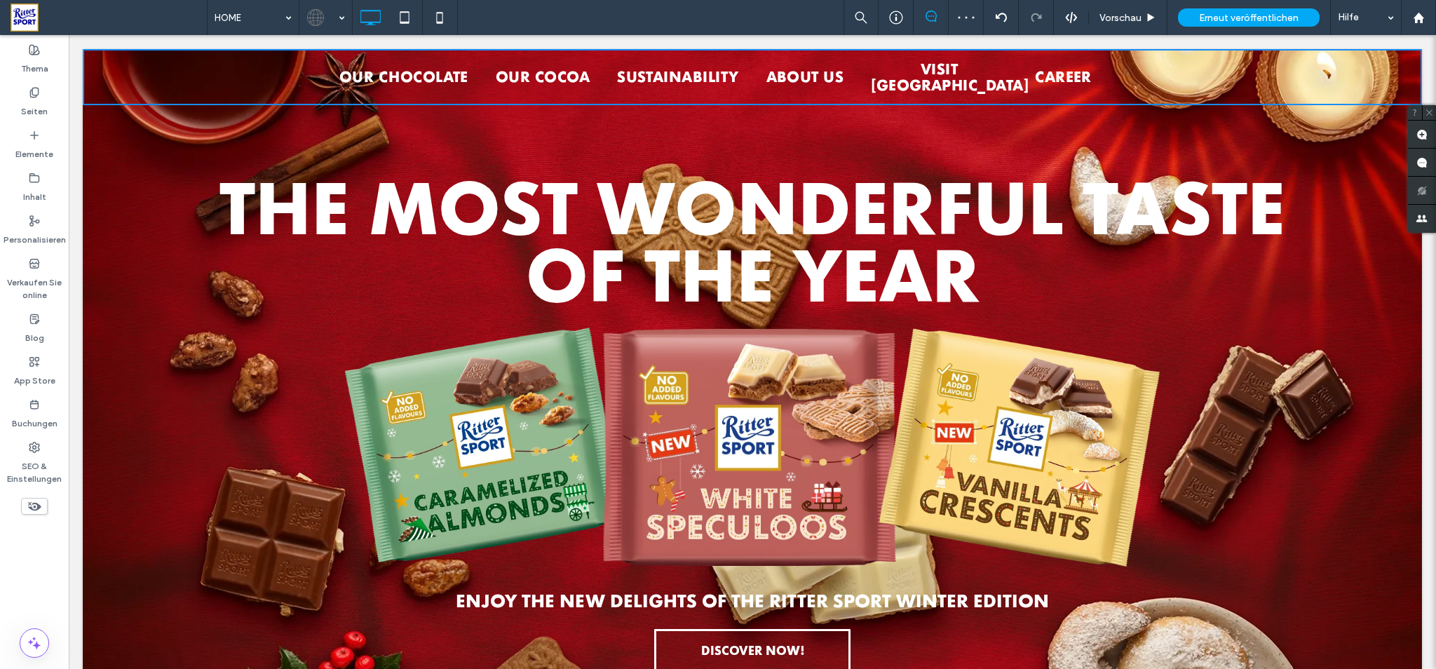
click at [1387, 54] on div "OUR CHOCOLATE OUR COCOA SUSTAINABILITY ABOUT US VISIT US CAREER OUR CHOCOLATE O…" at bounding box center [752, 77] width 1339 height 56
click at [1386, 57] on div "OUR CHOCOLATE OUR COCOA SUSTAINABILITY ABOUT US VISIT US CAREER OUR CHOCOLATE O…" at bounding box center [752, 77] width 1339 height 56
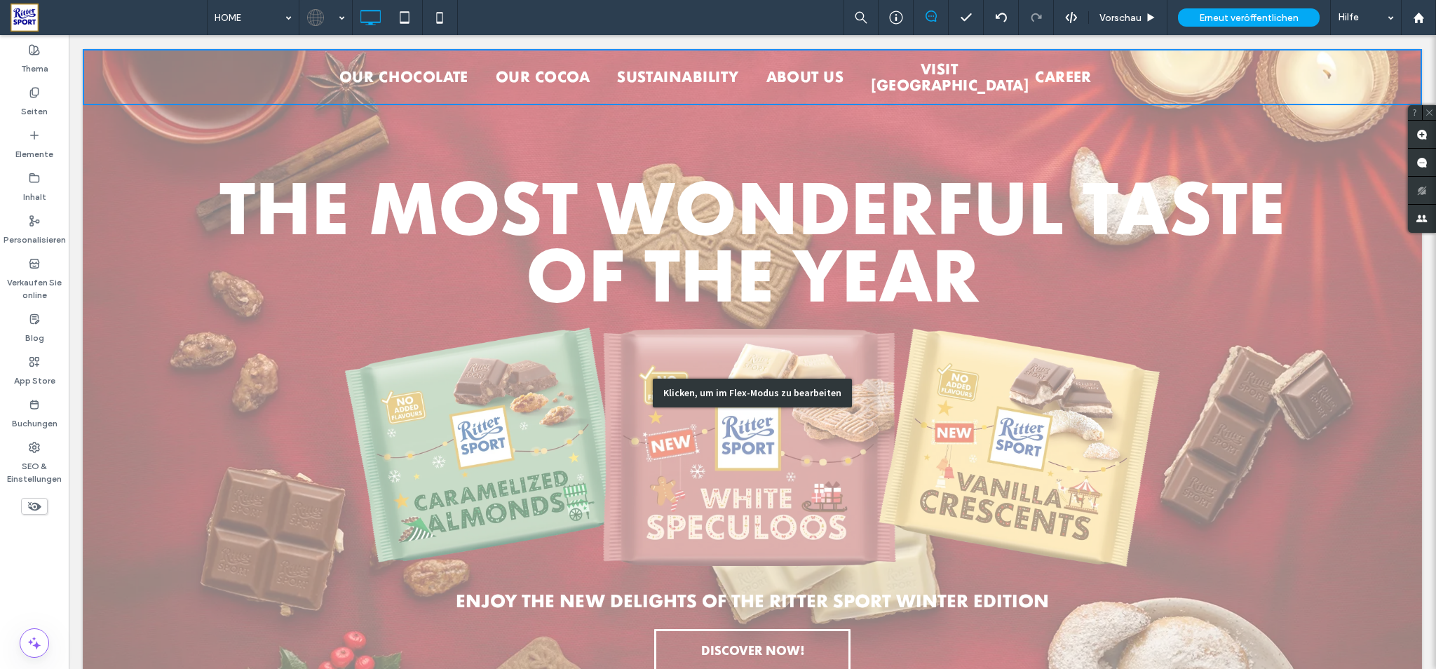
click at [1363, 130] on div "Klicken, um im Flex-Modus zu bearbeiten" at bounding box center [752, 393] width 1339 height 688
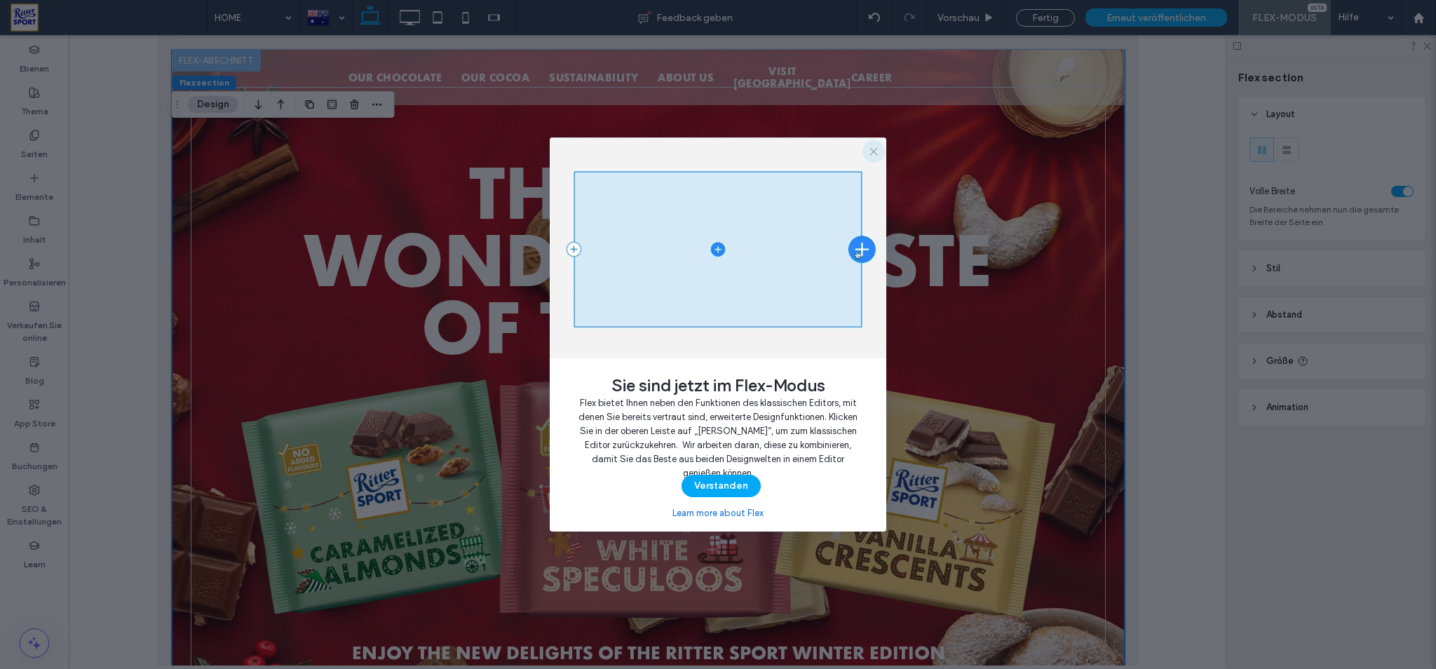
click at [875, 151] on icon "button" at bounding box center [873, 151] width 11 height 11
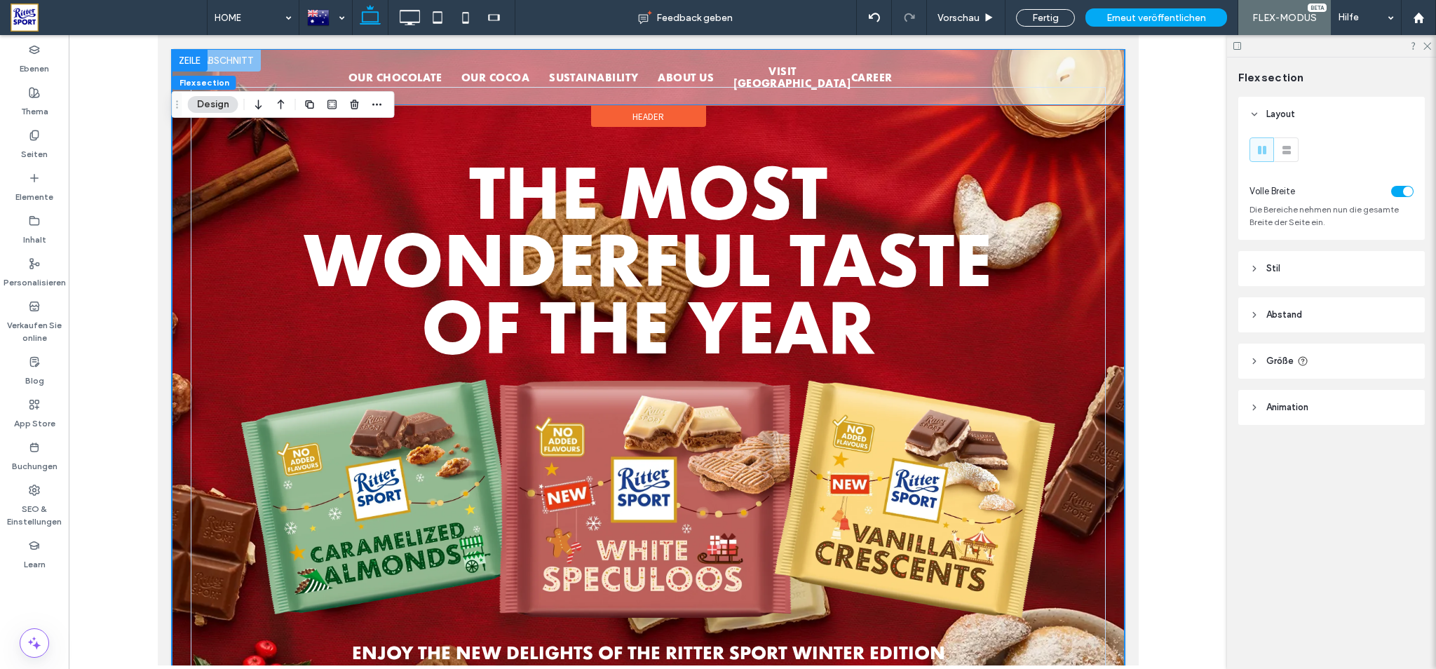
click at [1074, 69] on div "OUR CHOCOLATE OUR COCOA SUSTAINABILITY ABOUT US VISIT US CAREER" at bounding box center [647, 77] width 935 height 56
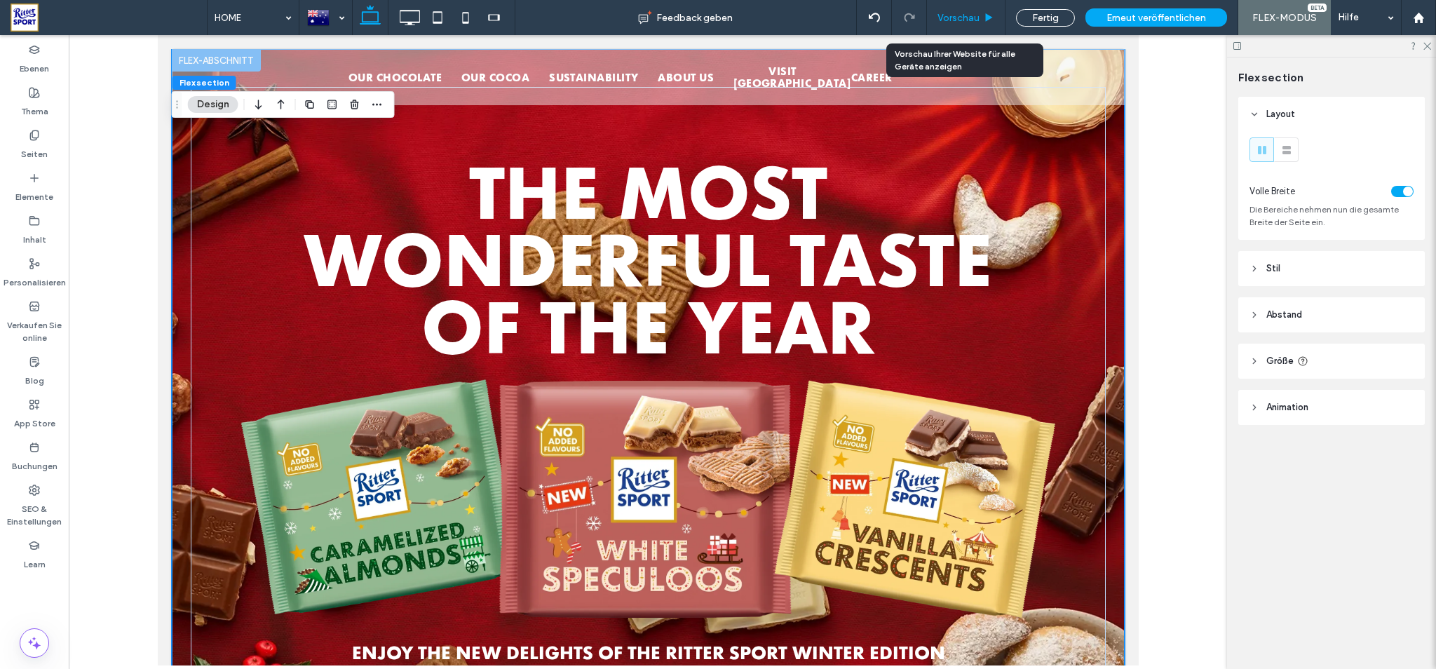
click at [948, 16] on span "Vorschau" at bounding box center [958, 18] width 42 height 12
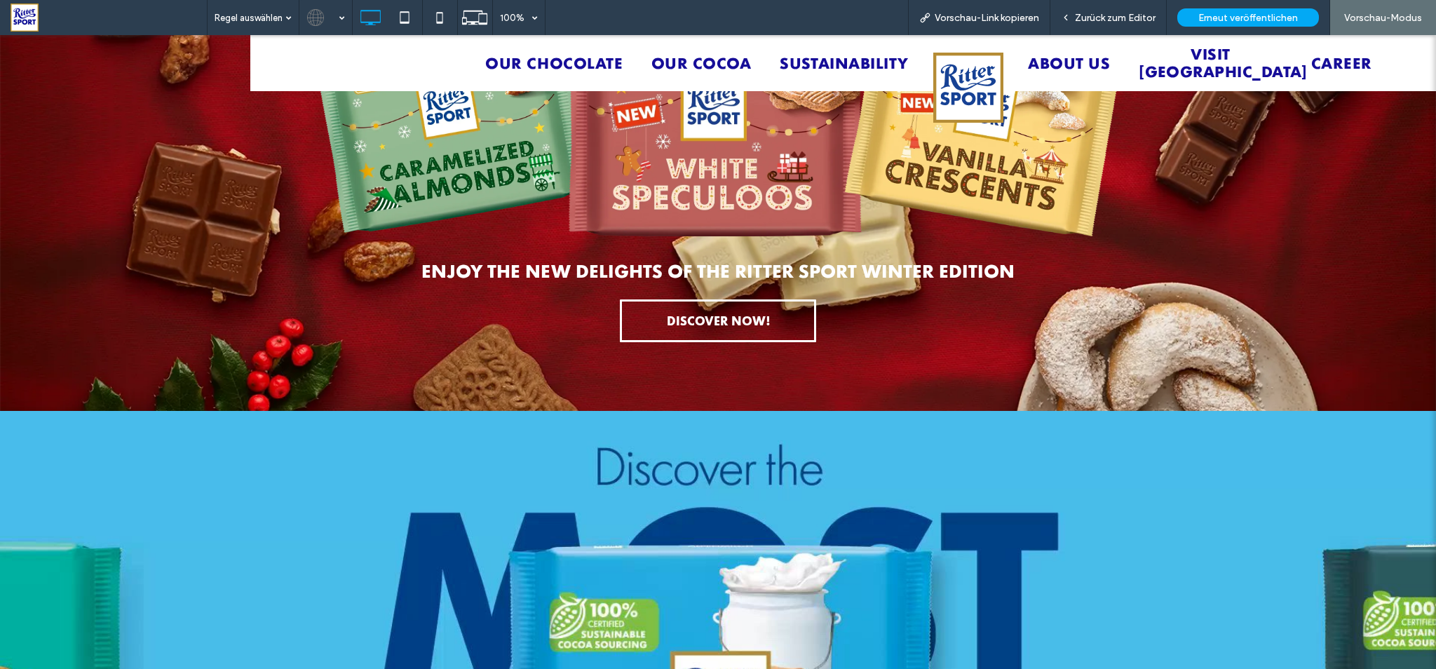
scroll to position [393, 0]
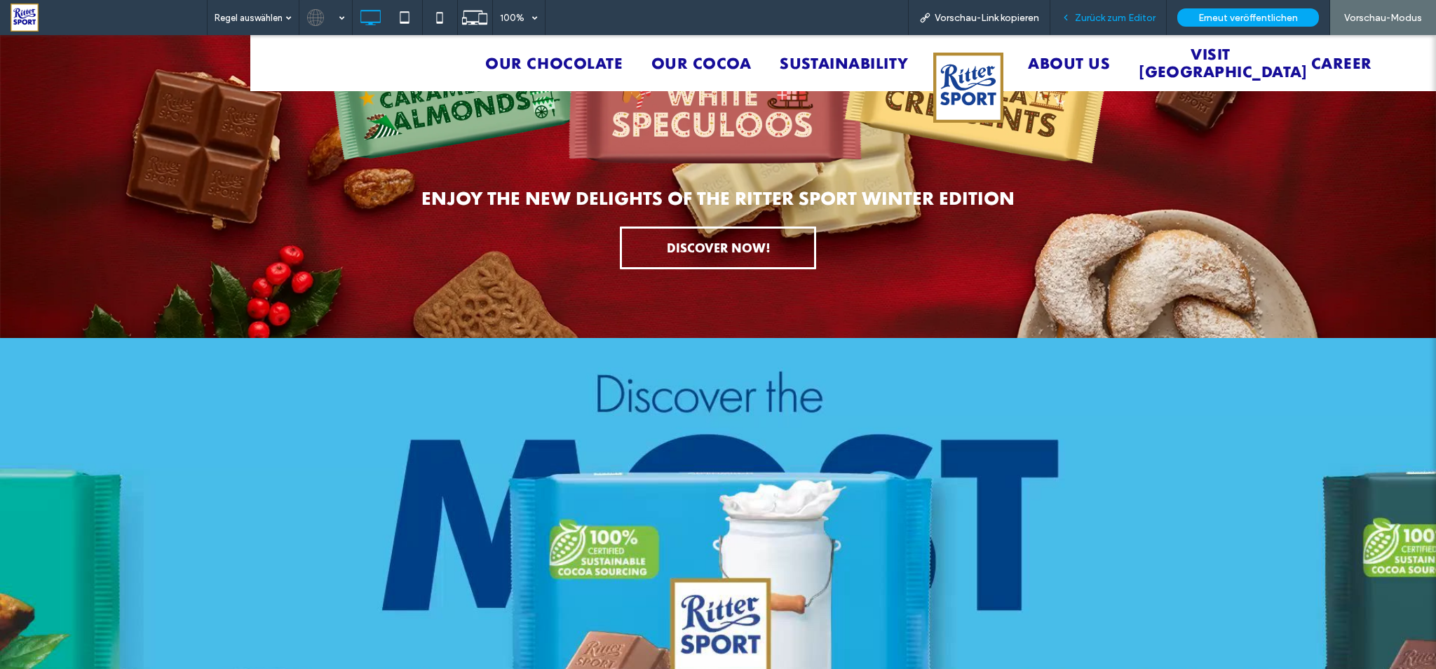
click at [1122, 18] on span "Zurück zum Editor" at bounding box center [1115, 18] width 81 height 12
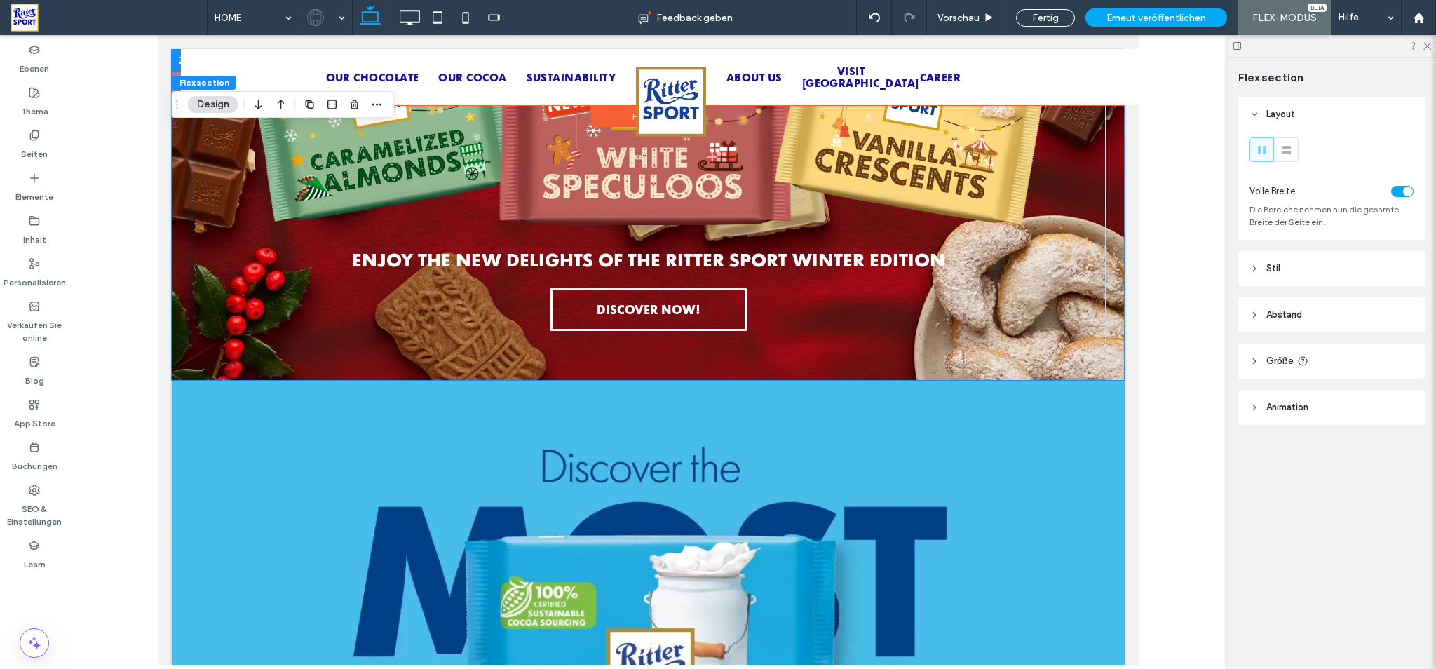
click at [828, 62] on div "OUR CHOCOLATE OUR COCOA SUSTAINABILITY ABOUT US VISIT US CAREER" at bounding box center [670, 77] width 981 height 56
click at [1331, 271] on header "Stil" at bounding box center [1331, 268] width 186 height 35
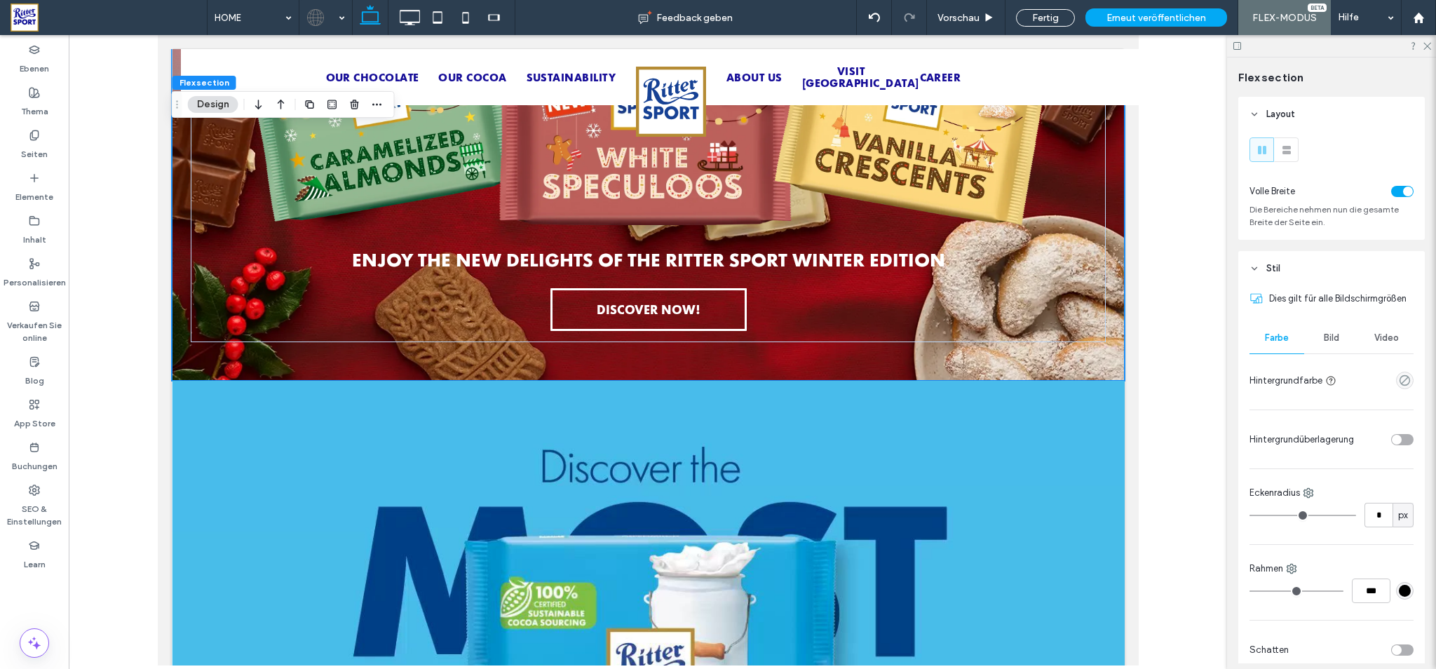
click at [1331, 271] on header "Stil" at bounding box center [1331, 268] width 186 height 35
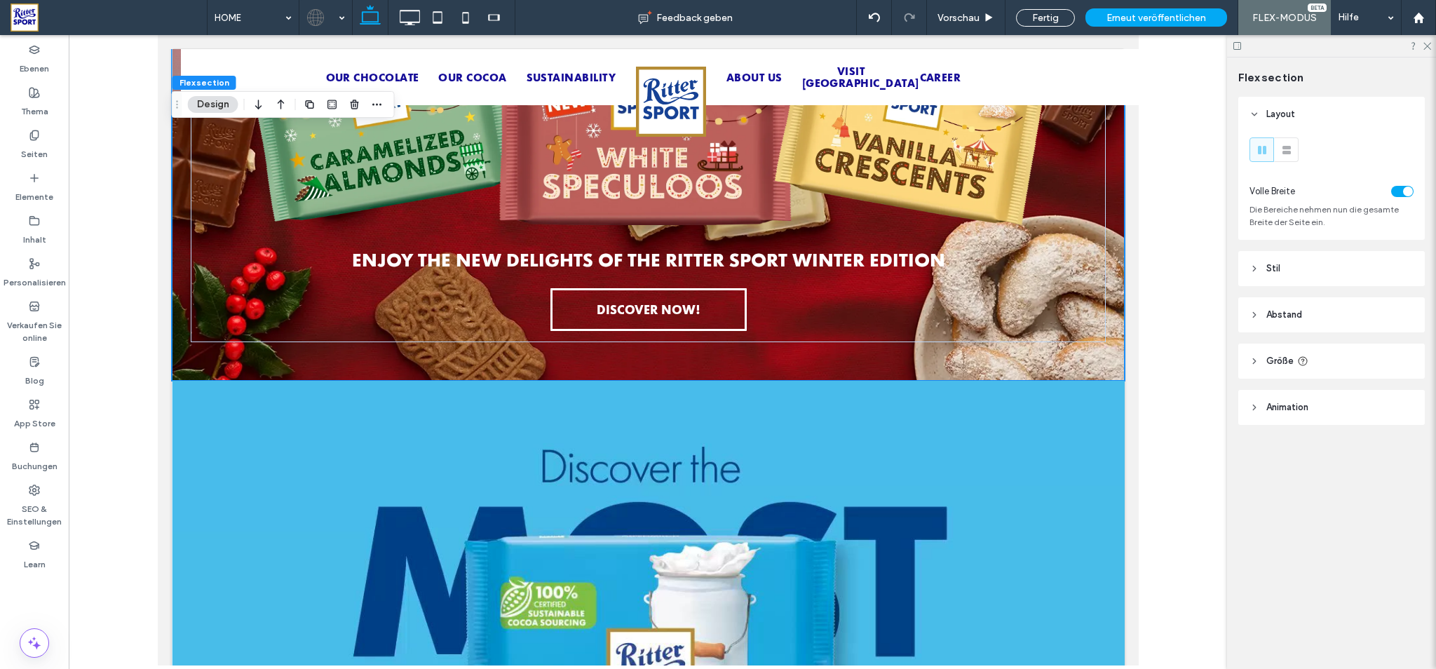
click at [1329, 307] on header "Abstand" at bounding box center [1331, 314] width 186 height 35
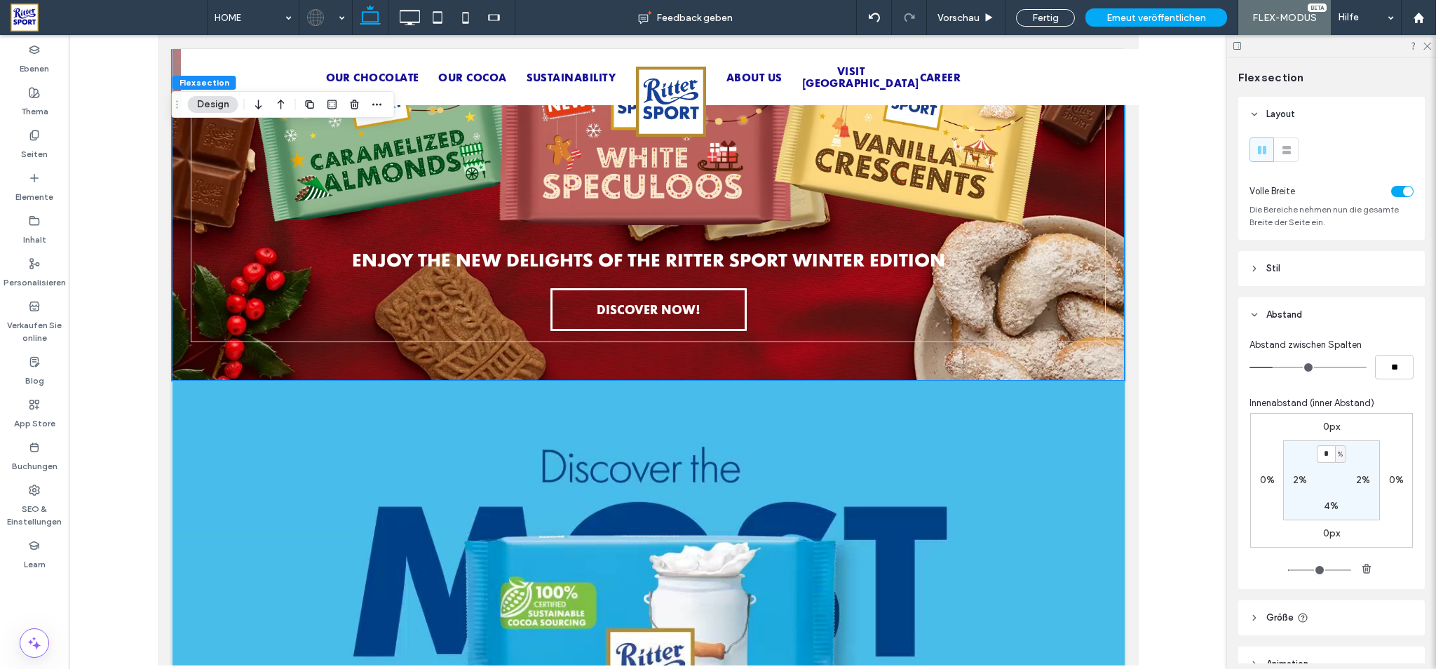
click at [1329, 307] on header "Abstand" at bounding box center [1331, 314] width 186 height 35
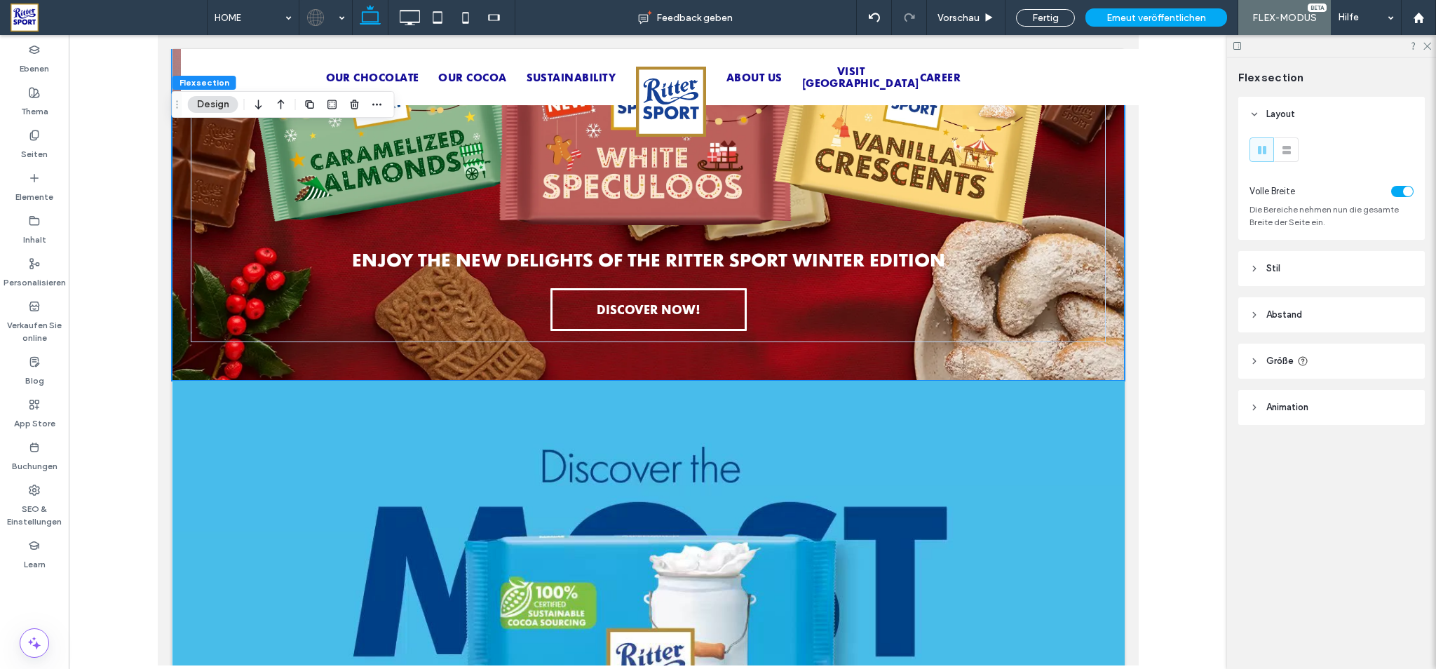
click at [1348, 369] on header "Größe" at bounding box center [1331, 360] width 186 height 35
click at [1354, 409] on header "Animation" at bounding box center [1331, 407] width 186 height 35
click at [379, 107] on icon "button" at bounding box center [377, 104] width 11 height 11
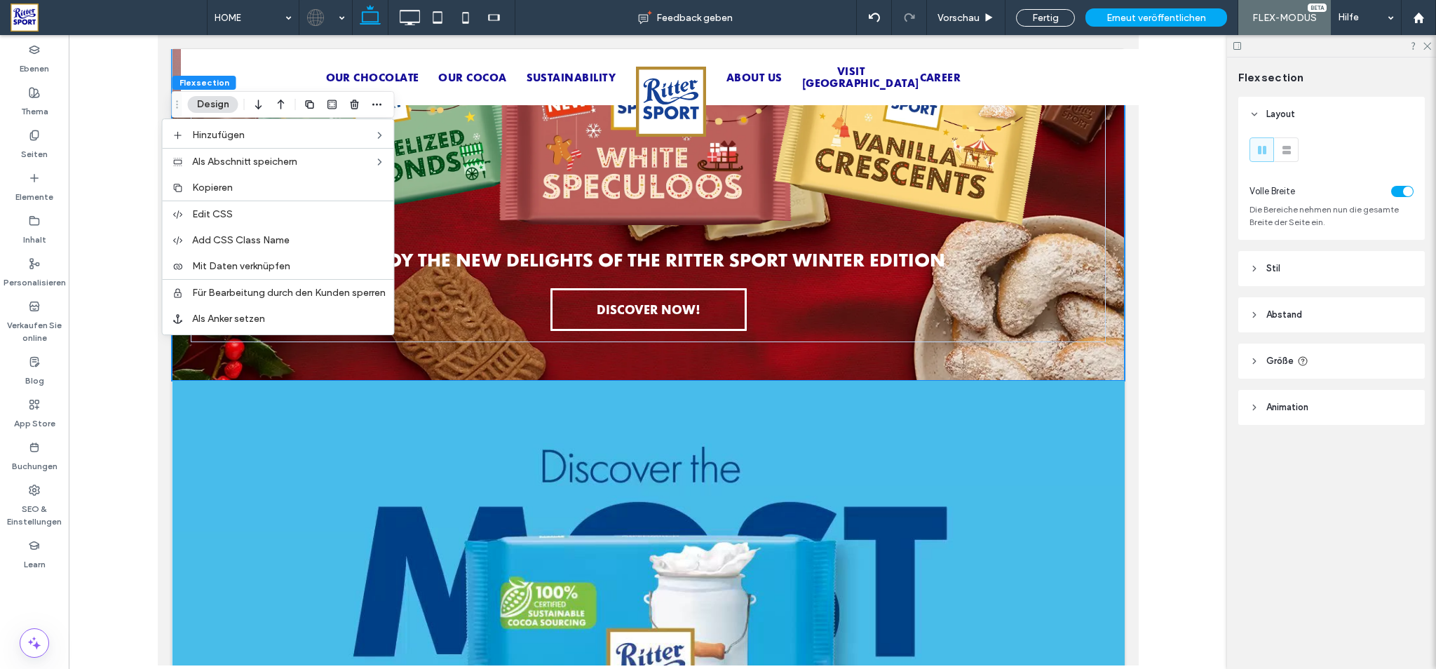
click at [1207, 69] on div at bounding box center [648, 350] width 1158 height 630
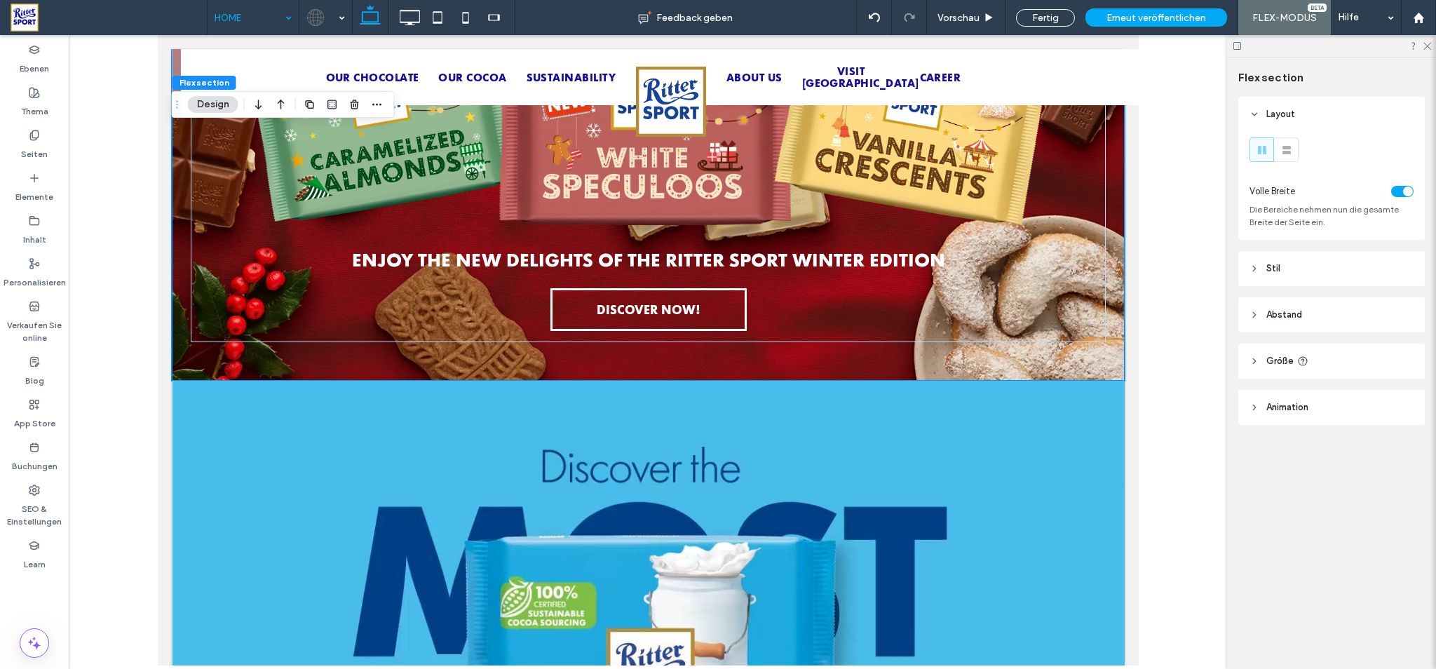
click at [238, 18] on input at bounding box center [249, 17] width 70 height 35
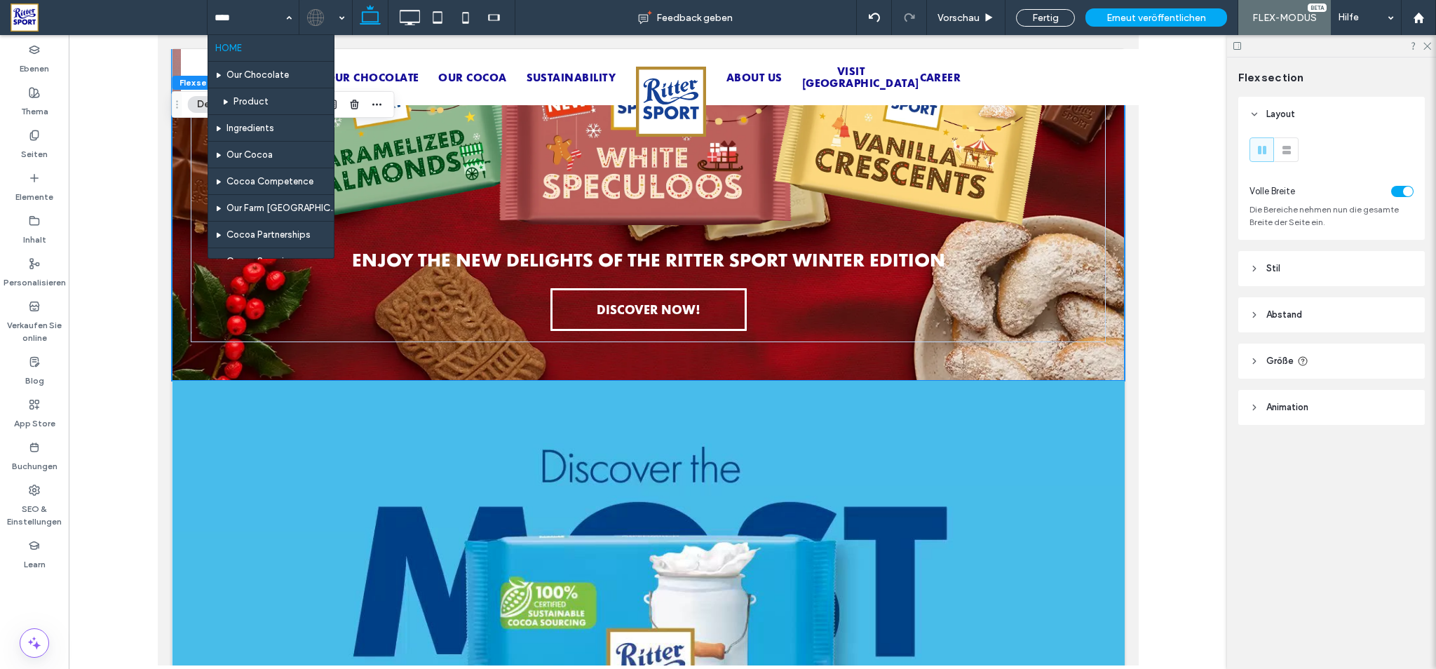
drag, startPoint x: 81, startPoint y: 20, endPoint x: 74, endPoint y: 1, distance: 19.5
click at [81, 19] on span at bounding box center [109, 18] width 196 height 28
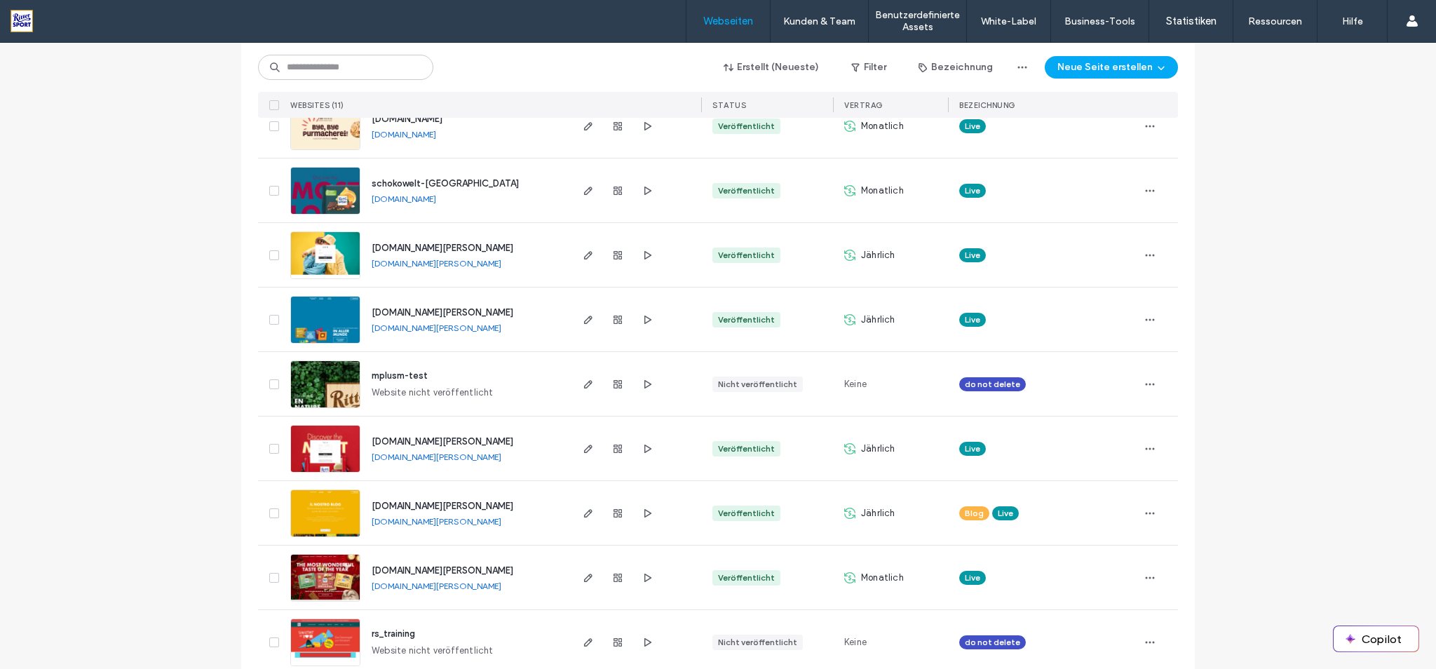
click at [442, 568] on span "[DOMAIN_NAME][PERSON_NAME]" at bounding box center [443, 570] width 142 height 11
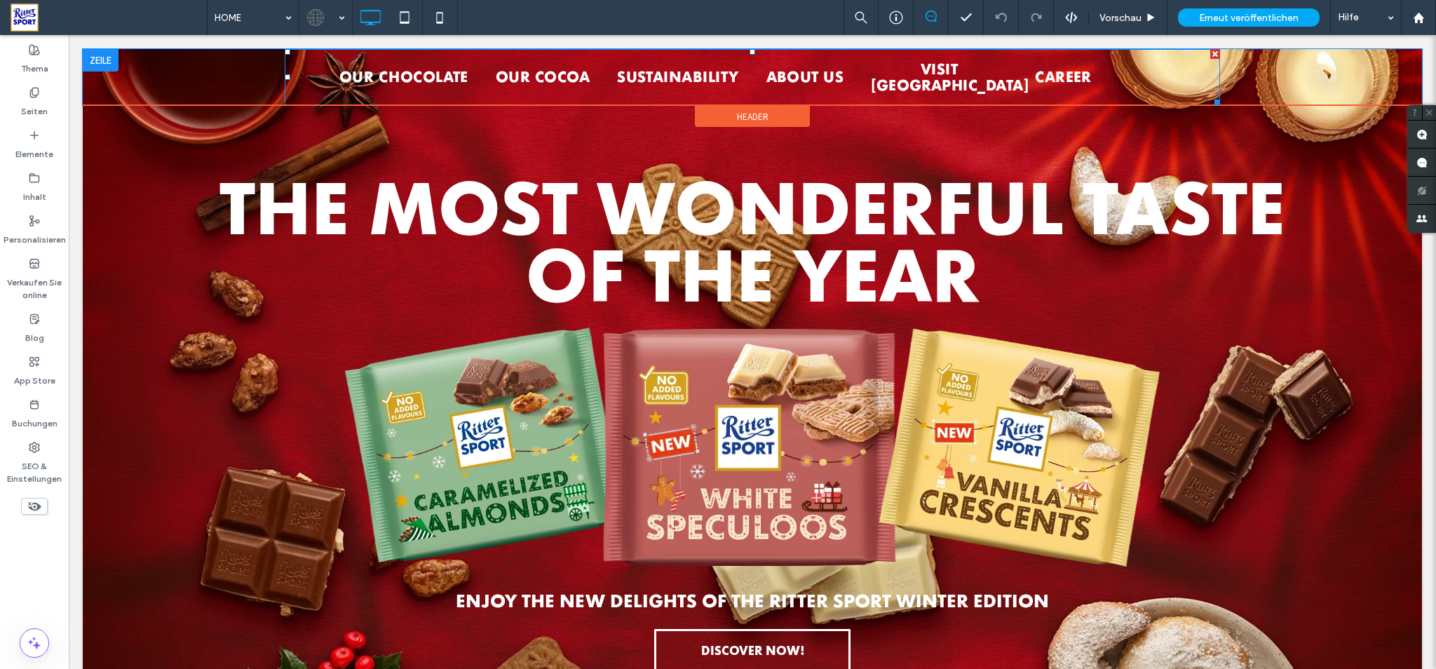
click at [1100, 71] on div "ABOUT US VISIT US CAREER" at bounding box center [986, 77] width 468 height 33
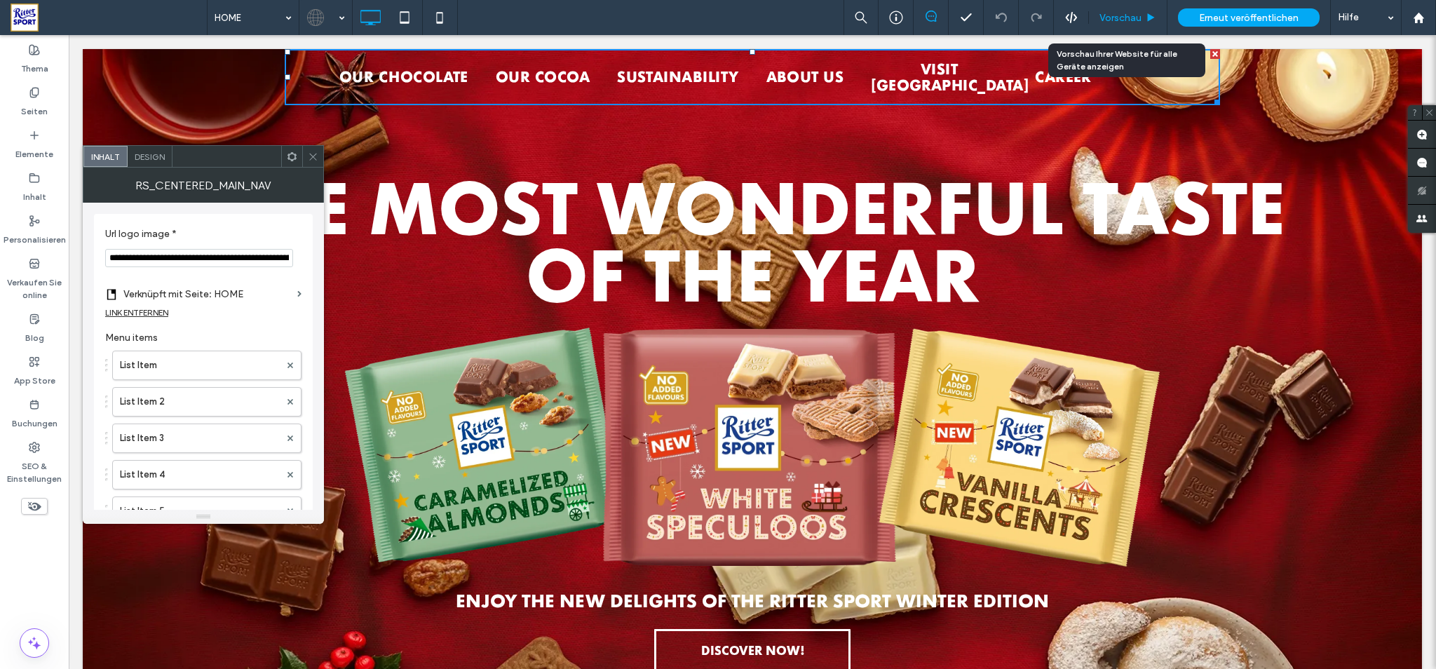
click at [1119, 15] on span "Vorschau" at bounding box center [1120, 18] width 42 height 12
